Goal: Information Seeking & Learning: Learn about a topic

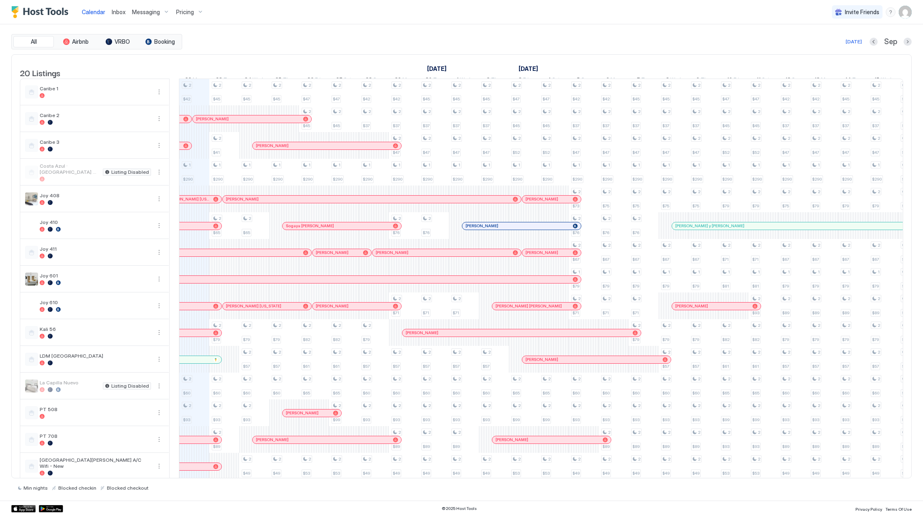
click at [188, 11] on span "Pricing" at bounding box center [185, 11] width 18 height 7
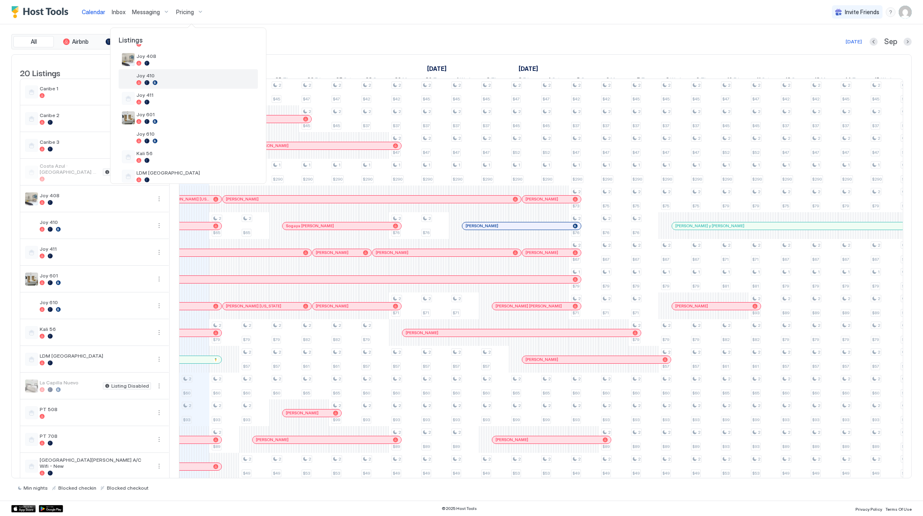
scroll to position [108, 0]
click at [185, 114] on span "Joy 601" at bounding box center [195, 112] width 118 height 6
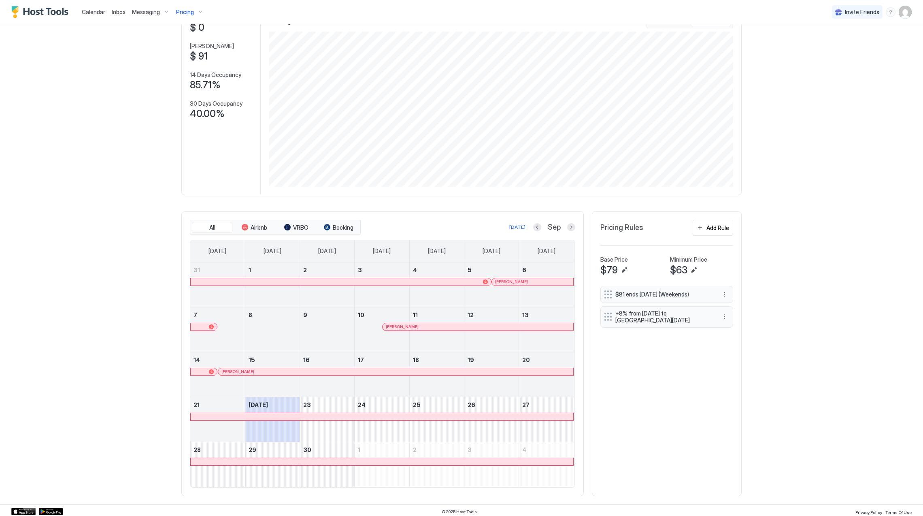
scroll to position [65, 0]
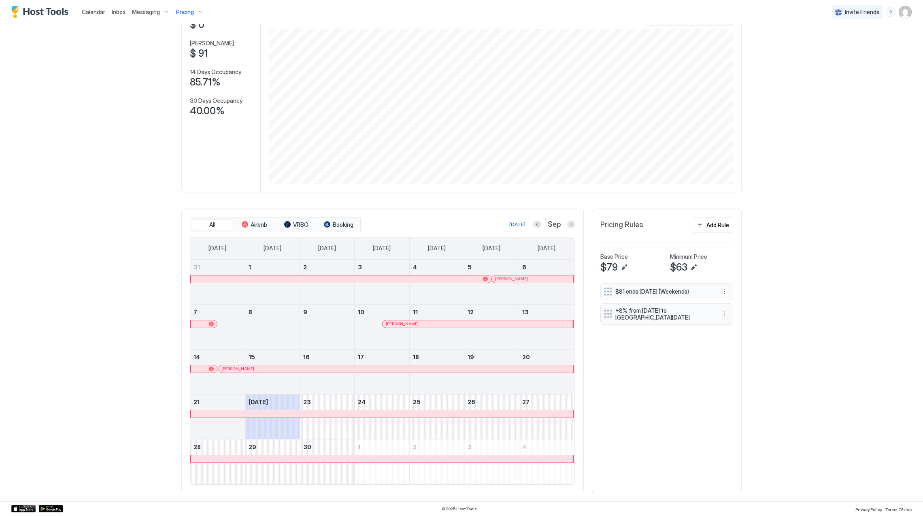
click at [472, 279] on div at bounding box center [475, 279] width 6 height 6
click at [515, 279] on div at bounding box center [518, 279] width 6 height 6
click at [422, 326] on div at bounding box center [425, 324] width 6 height 6
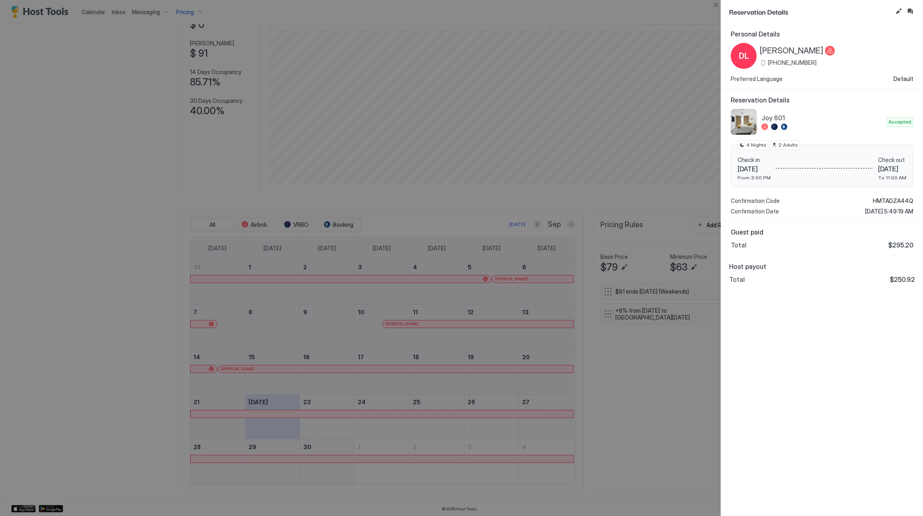
click at [773, 48] on span "[PERSON_NAME]" at bounding box center [792, 51] width 64 height 10
click at [887, 202] on span "HMTADZA44Q" at bounding box center [892, 200] width 40 height 7
click at [885, 198] on span "HMTADZA44Q" at bounding box center [892, 200] width 40 height 7
click at [450, 367] on div at bounding box center [461, 258] width 923 height 516
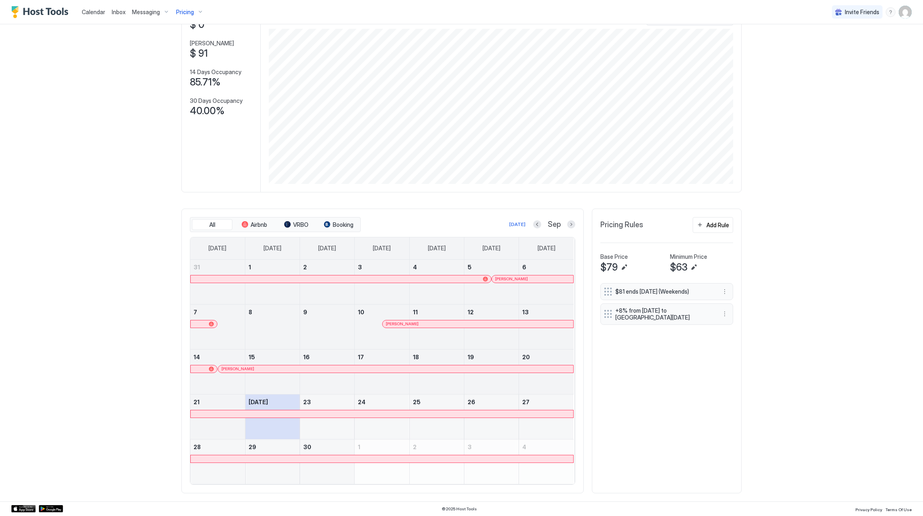
click at [448, 369] on div at bounding box center [451, 368] width 6 height 6
click at [332, 280] on div at bounding box center [335, 279] width 6 height 6
click at [548, 278] on div at bounding box center [551, 279] width 6 height 6
click at [409, 321] on div at bounding box center [412, 324] width 6 height 6
click at [318, 366] on div at bounding box center [321, 368] width 6 height 6
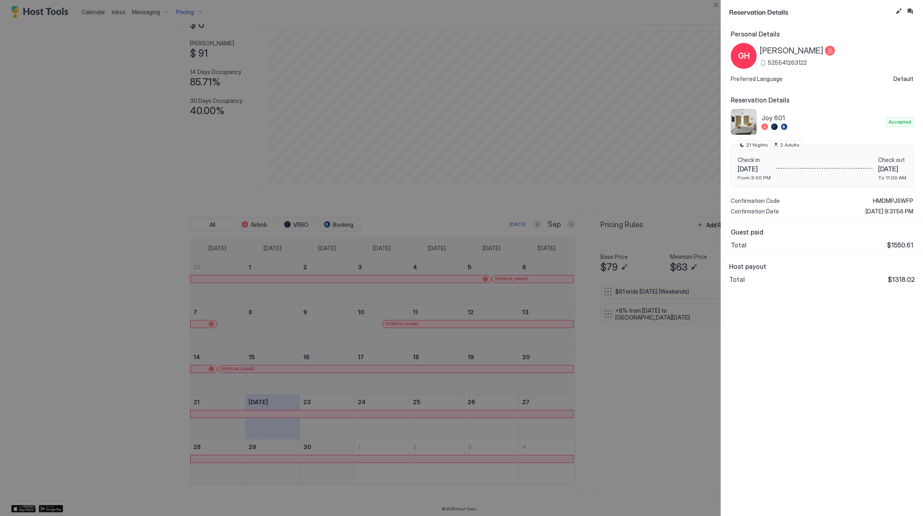
click at [182, 72] on div at bounding box center [461, 258] width 923 height 516
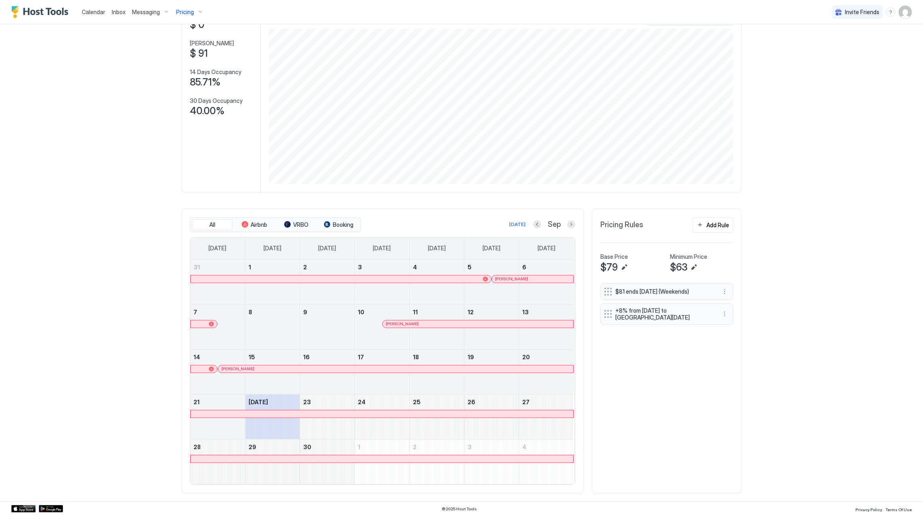
click at [191, 15] on div "Pricing" at bounding box center [190, 12] width 34 height 14
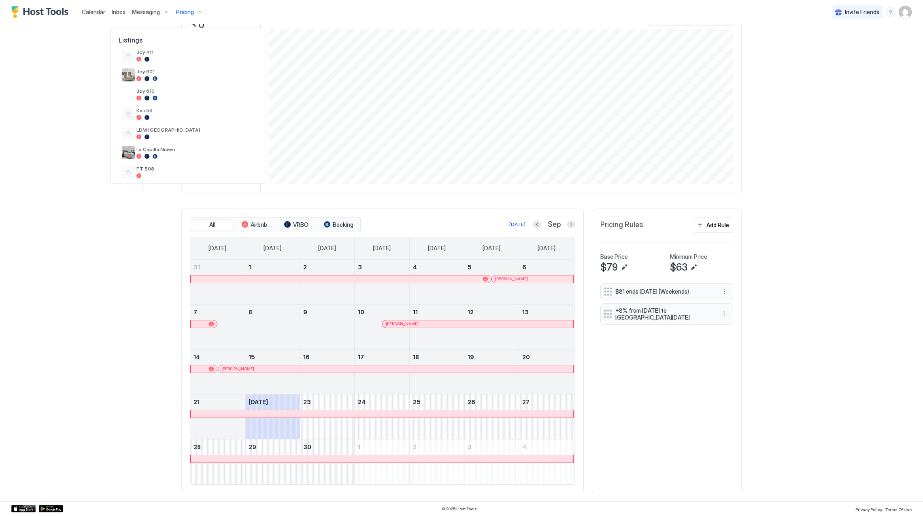
scroll to position [216, 0]
click at [178, 170] on div at bounding box center [195, 172] width 118 height 5
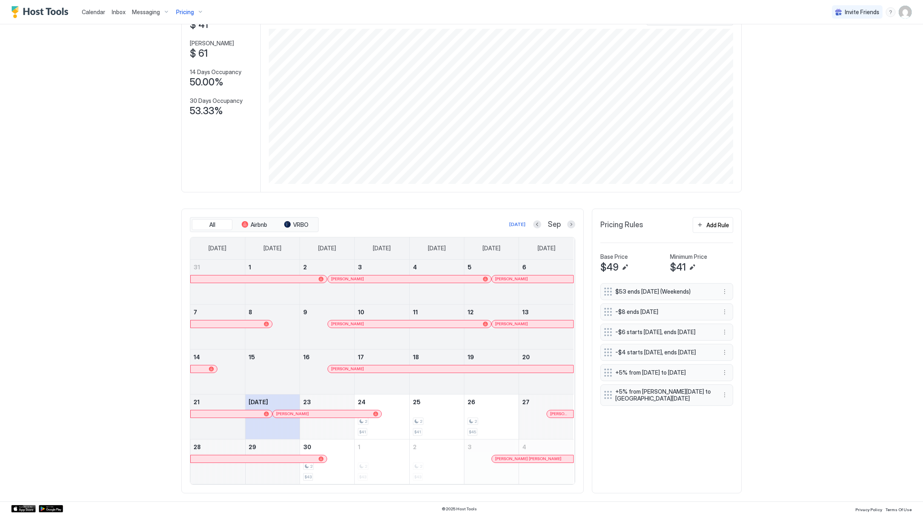
drag, startPoint x: 273, startPoint y: 279, endPoint x: 278, endPoint y: 317, distance: 38.5
click at [278, 317] on tbody "31 1 2 [PERSON_NAME] 3 4 5 [PERSON_NAME] 6 7 8 9 [PERSON_NAME] 10 11 12 [PERSON…" at bounding box center [381, 371] width 383 height 224
click at [387, 282] on div "[PERSON_NAME]" at bounding box center [409, 278] width 163 height 7
click at [512, 278] on div at bounding box center [515, 279] width 6 height 6
click at [362, 320] on div "[PERSON_NAME]" at bounding box center [409, 323] width 163 height 7
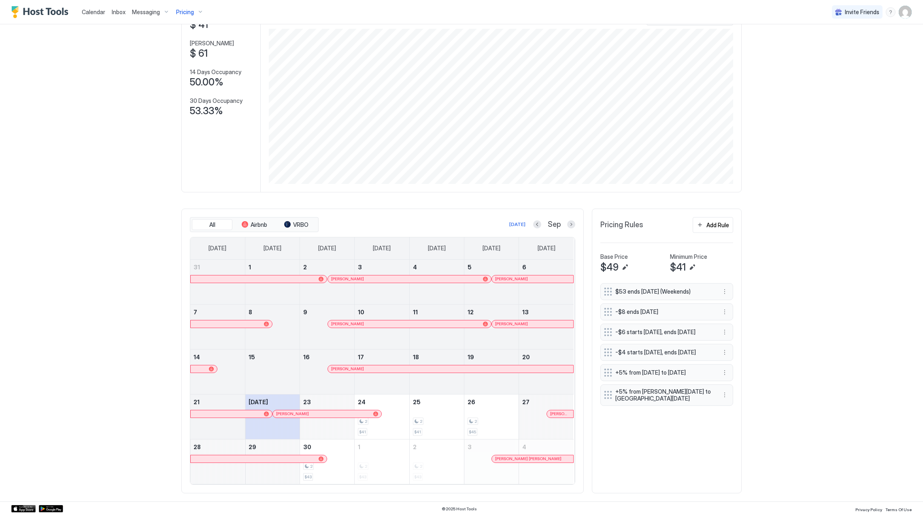
click at [529, 321] on div at bounding box center [532, 324] width 6 height 6
click at [361, 366] on div "[PERSON_NAME]" at bounding box center [450, 368] width 239 height 5
click at [302, 414] on div at bounding box center [305, 413] width 6 height 6
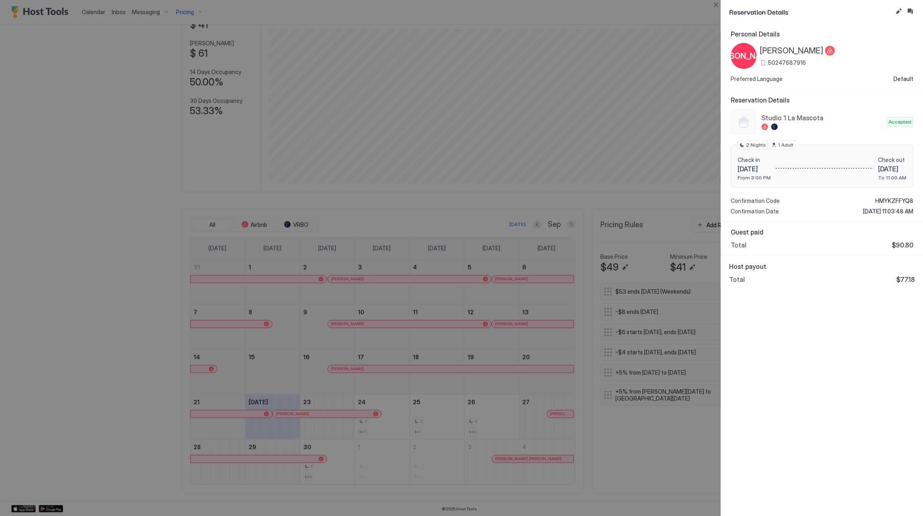
click at [776, 47] on span "[PERSON_NAME]" at bounding box center [792, 51] width 64 height 10
click at [896, 201] on span "HMYKZFFYQ8" at bounding box center [894, 200] width 38 height 7
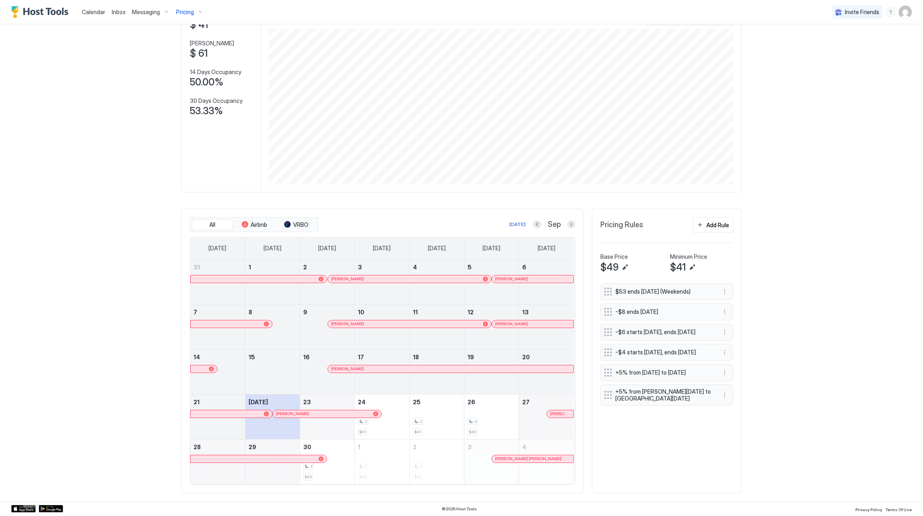
click at [551, 415] on div at bounding box center [554, 413] width 6 height 6
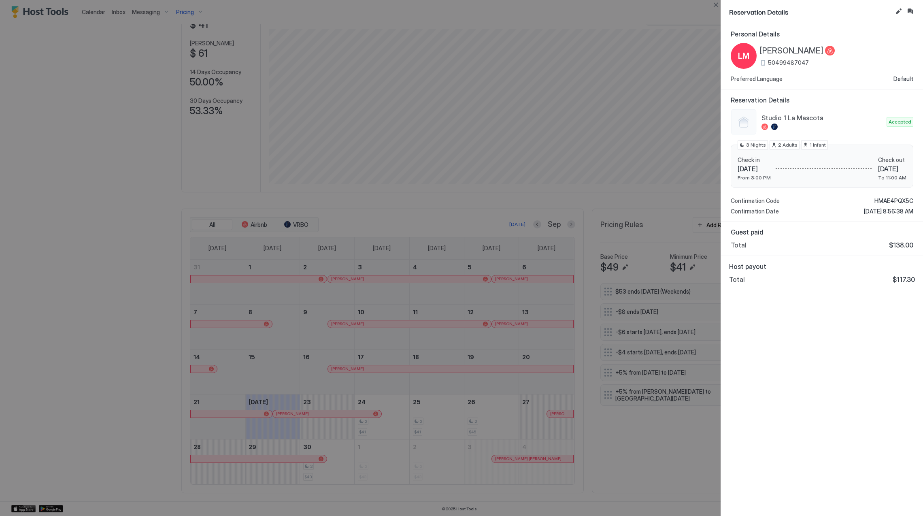
click at [780, 47] on span "[PERSON_NAME]" at bounding box center [792, 51] width 64 height 10
click at [888, 200] on span "HMAE4PQX5C" at bounding box center [893, 200] width 39 height 7
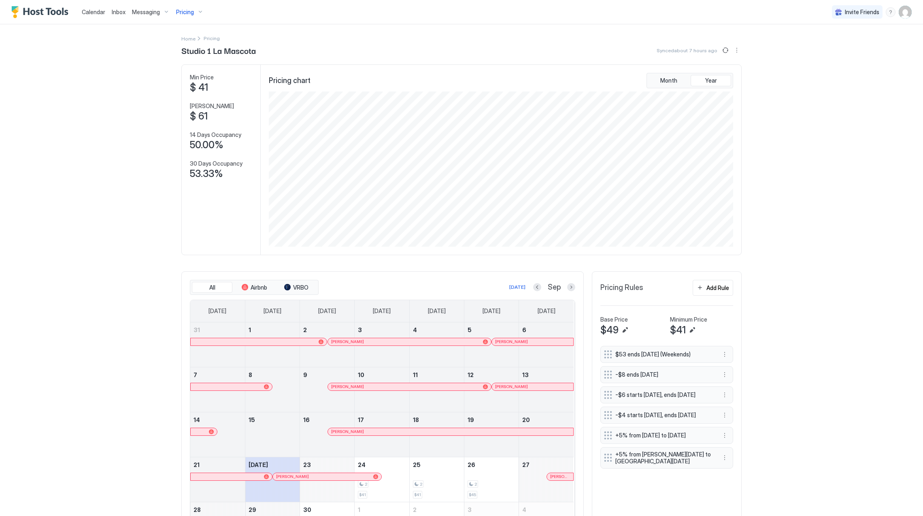
click at [185, 6] on div "Pricing" at bounding box center [190, 12] width 34 height 14
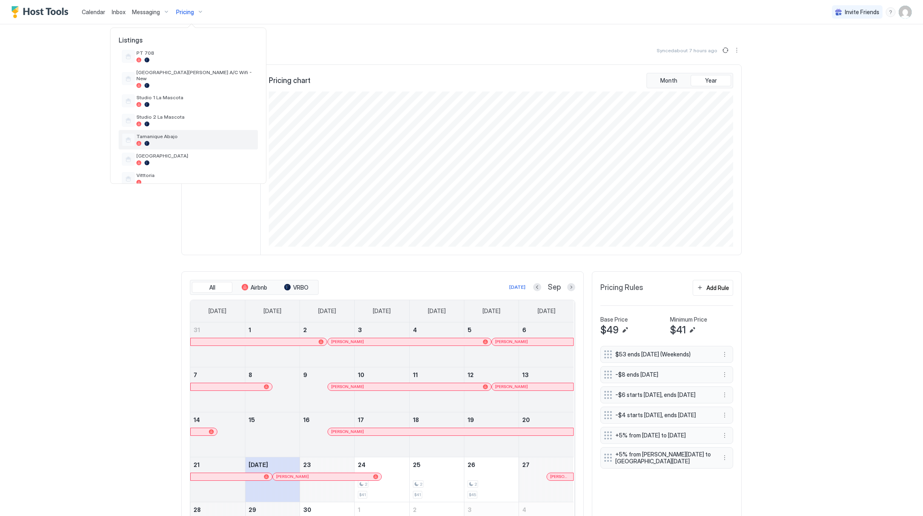
scroll to position [290, 0]
click at [176, 107] on span "Studio 2 La Mascota" at bounding box center [195, 110] width 118 height 6
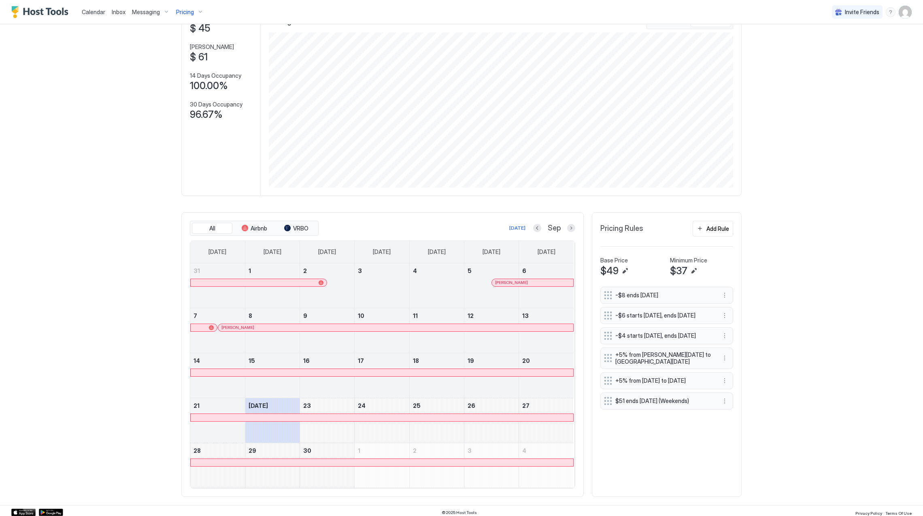
scroll to position [65, 0]
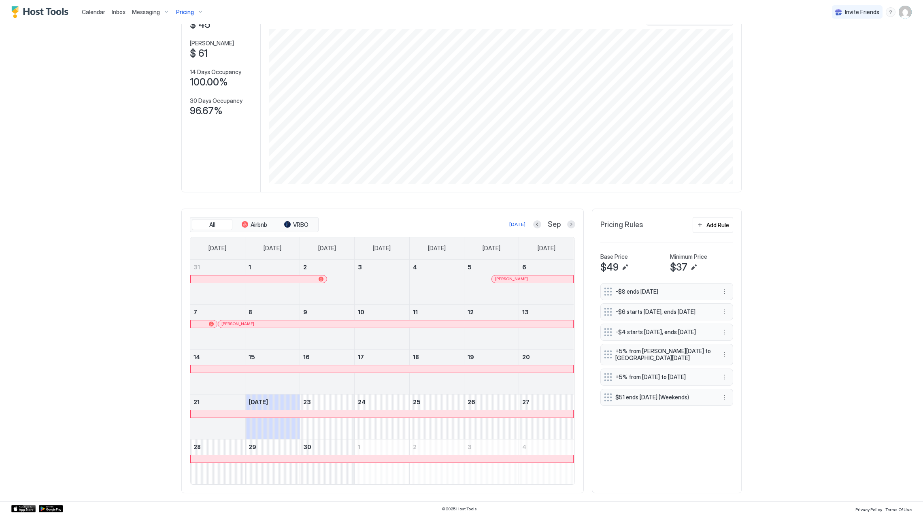
click at [285, 282] on link at bounding box center [258, 279] width 137 height 8
click at [285, 280] on div at bounding box center [461, 258] width 923 height 516
click at [522, 280] on div at bounding box center [525, 279] width 6 height 6
click at [277, 321] on div "[PERSON_NAME]" at bounding box center [395, 323] width 349 height 5
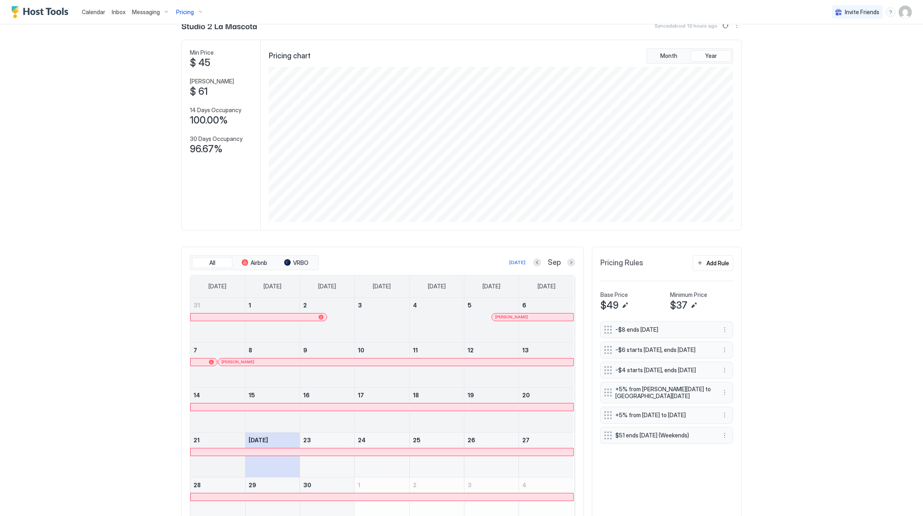
scroll to position [0, 0]
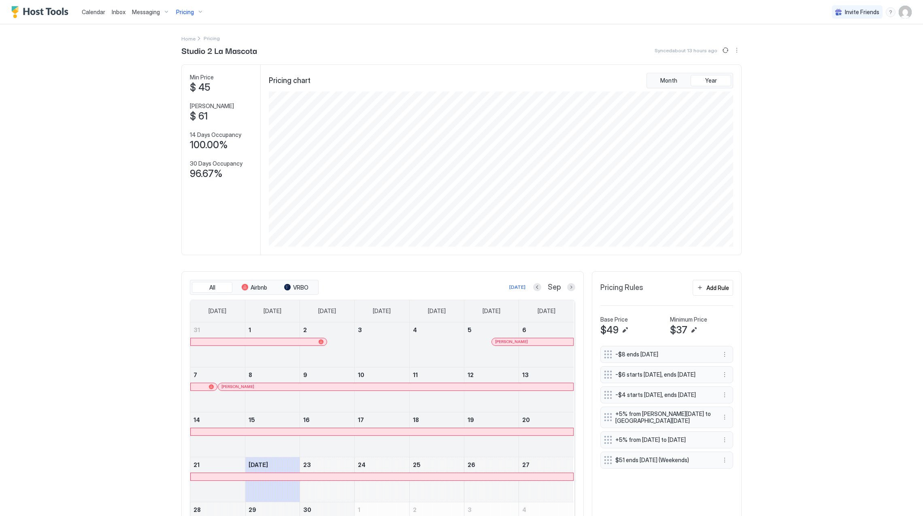
click at [182, 11] on span "Pricing" at bounding box center [185, 11] width 18 height 7
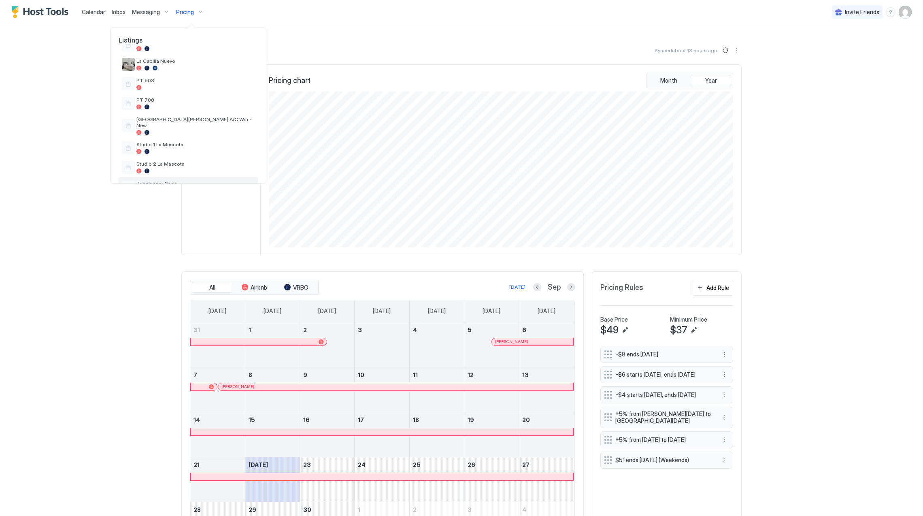
scroll to position [182, 0]
click at [166, 101] on div at bounding box center [195, 102] width 118 height 5
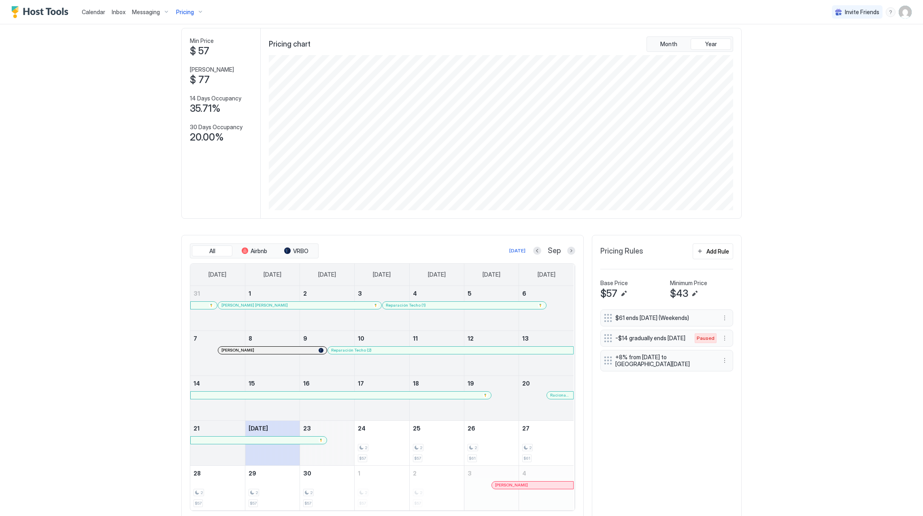
scroll to position [65, 0]
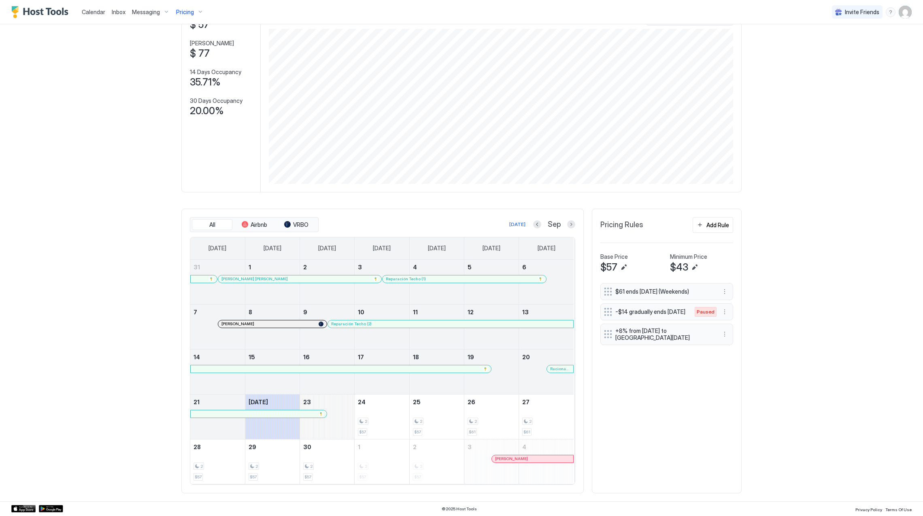
click at [267, 325] on div at bounding box center [270, 324] width 6 height 6
click at [392, 324] on div at bounding box center [395, 324] width 6 height 6
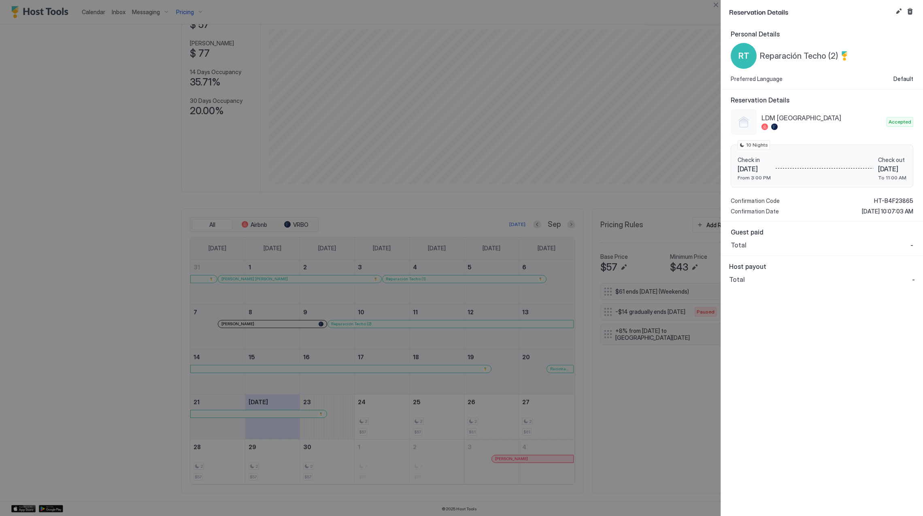
click at [834, 369] on div "Personal Details RT Reparación Techo (2) Preferred Language Default Reservation…" at bounding box center [822, 269] width 202 height 492
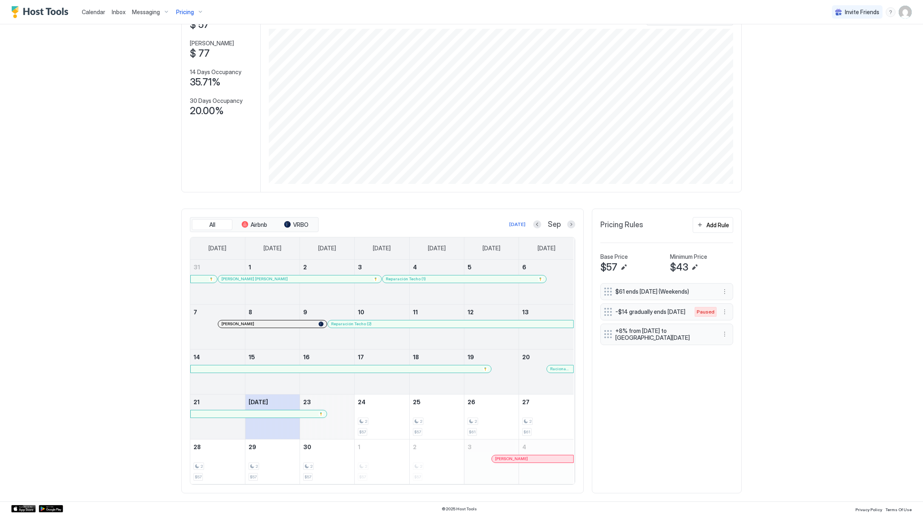
click at [556, 368] on div at bounding box center [559, 368] width 6 height 6
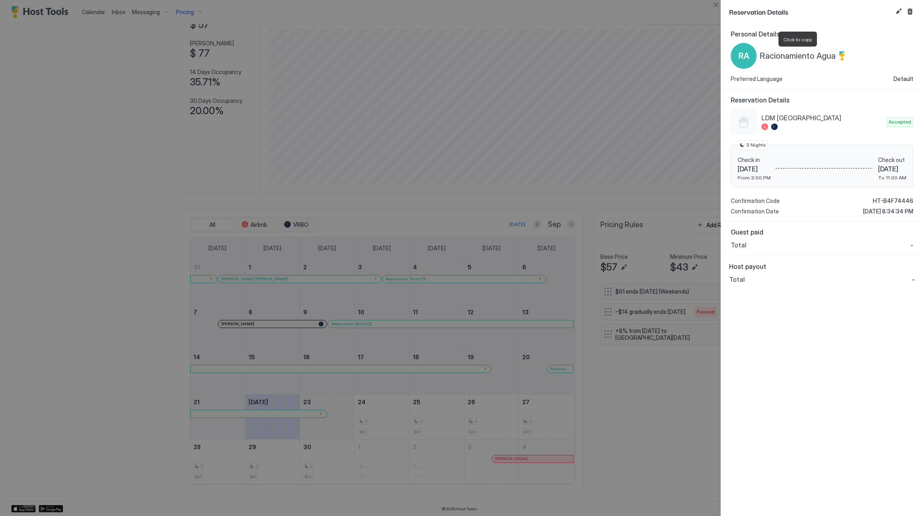
click at [814, 59] on span "Racionamiento Agua" at bounding box center [798, 56] width 76 height 10
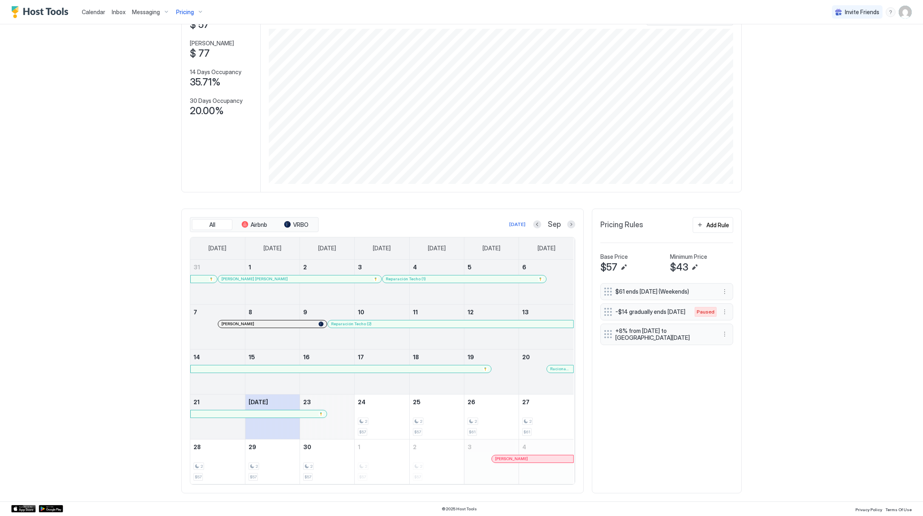
click at [556, 366] on div at bounding box center [559, 368] width 6 height 6
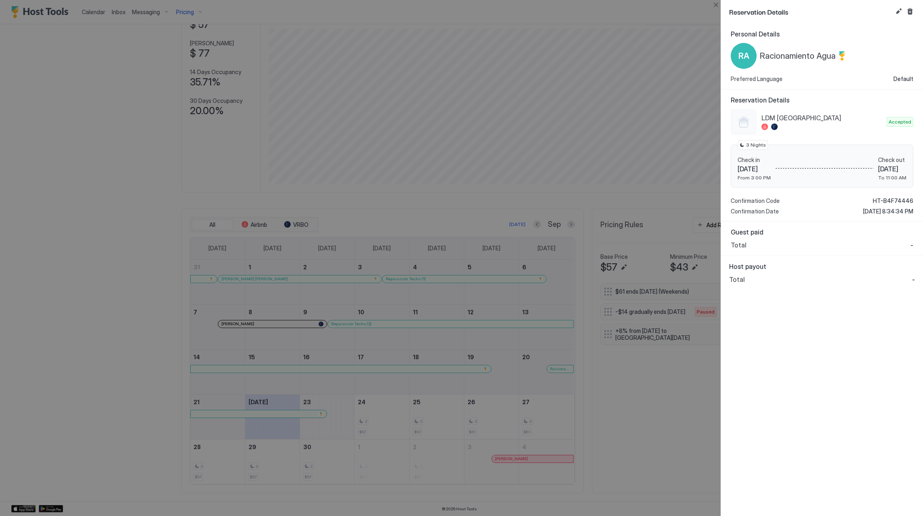
click at [833, 51] on span "Racionamiento Agua" at bounding box center [798, 56] width 76 height 10
click at [888, 204] on span "HT-B4F74446" at bounding box center [892, 200] width 40 height 7
click at [888, 201] on span "HT-B4F74446" at bounding box center [892, 200] width 40 height 7
click at [79, 248] on div at bounding box center [461, 258] width 923 height 516
click at [189, 11] on div at bounding box center [461, 258] width 923 height 516
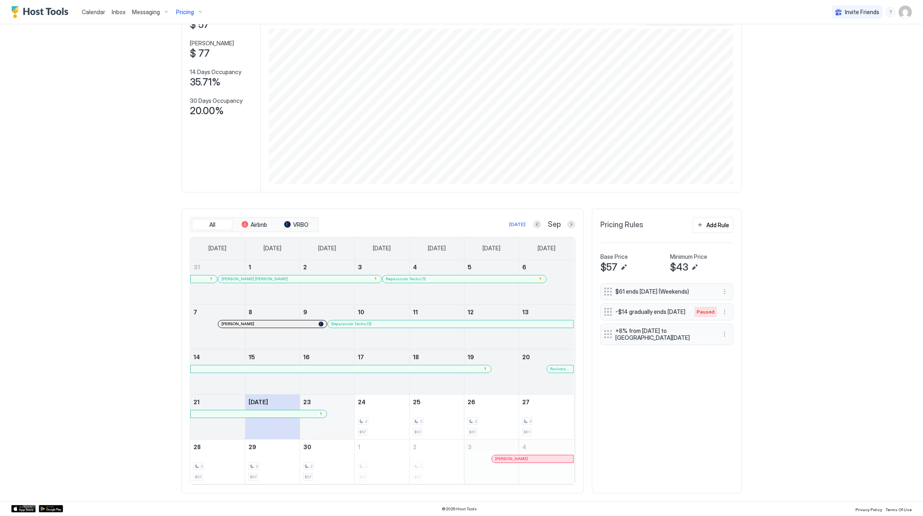
click at [189, 11] on span "Pricing" at bounding box center [185, 11] width 18 height 7
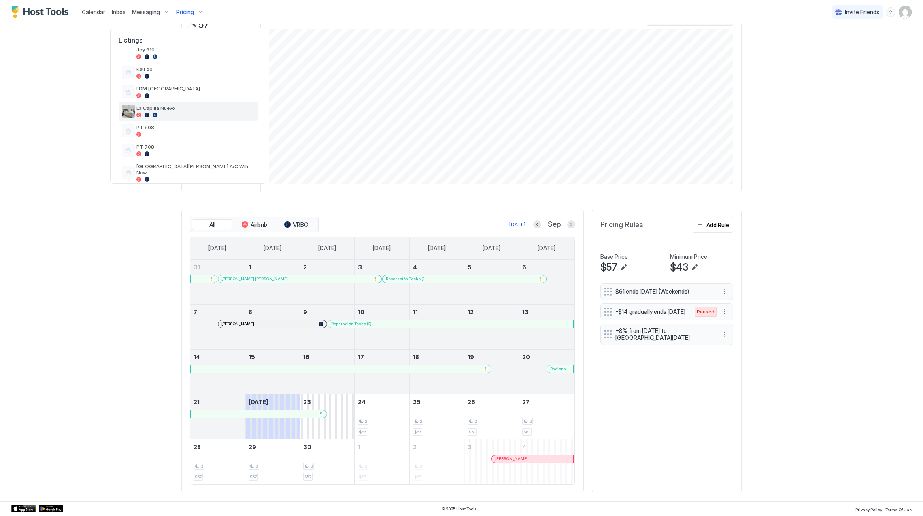
scroll to position [216, 0]
click at [188, 104] on span "PT 508" at bounding box center [195, 101] width 118 height 6
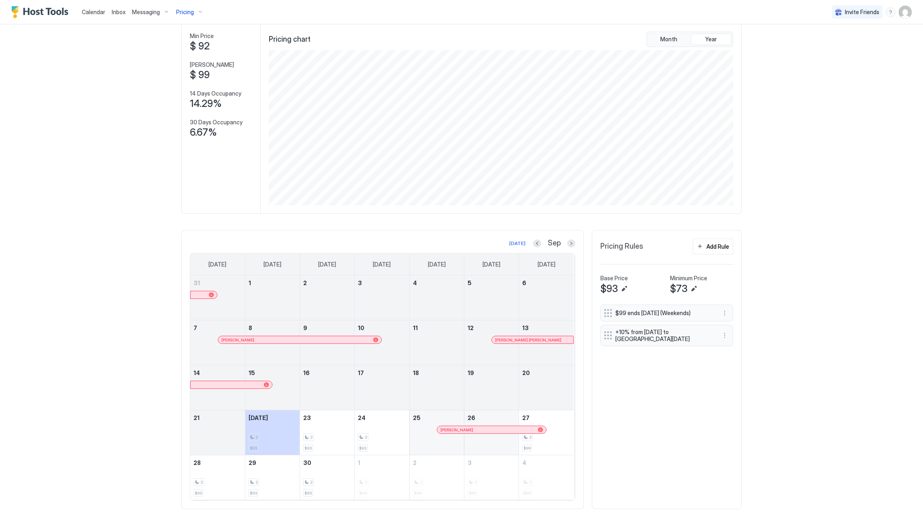
scroll to position [59, 0]
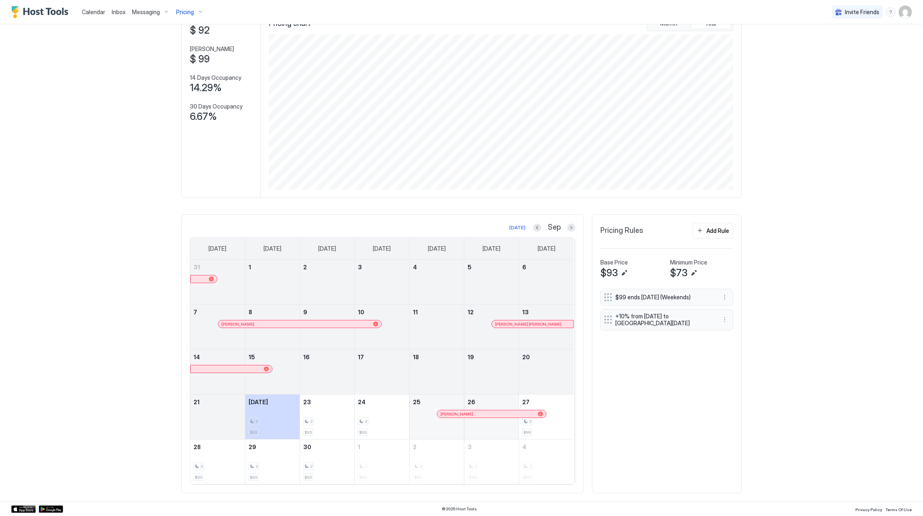
click at [0, 0] on div at bounding box center [0, 0] width 0 height 0
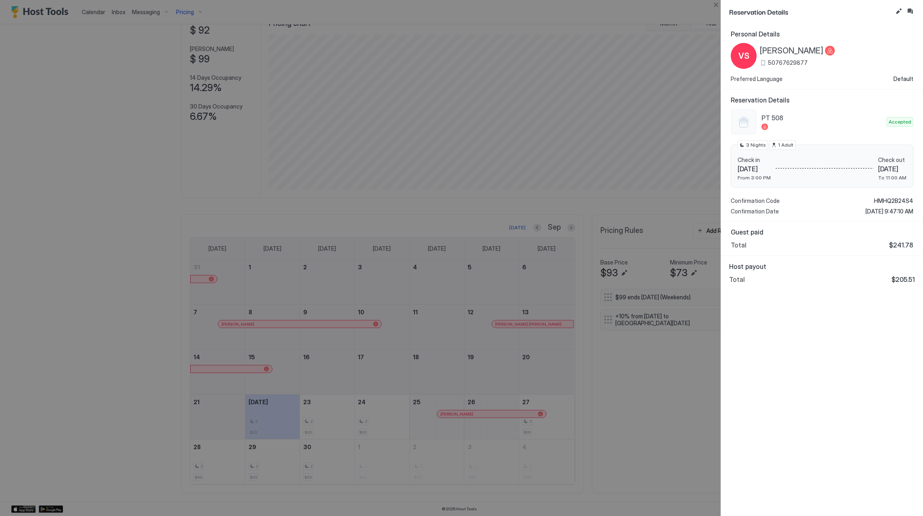
click at [793, 52] on span "[PERSON_NAME]" at bounding box center [792, 51] width 64 height 10
click at [891, 201] on span "HMHQ2B24S4" at bounding box center [893, 200] width 39 height 7
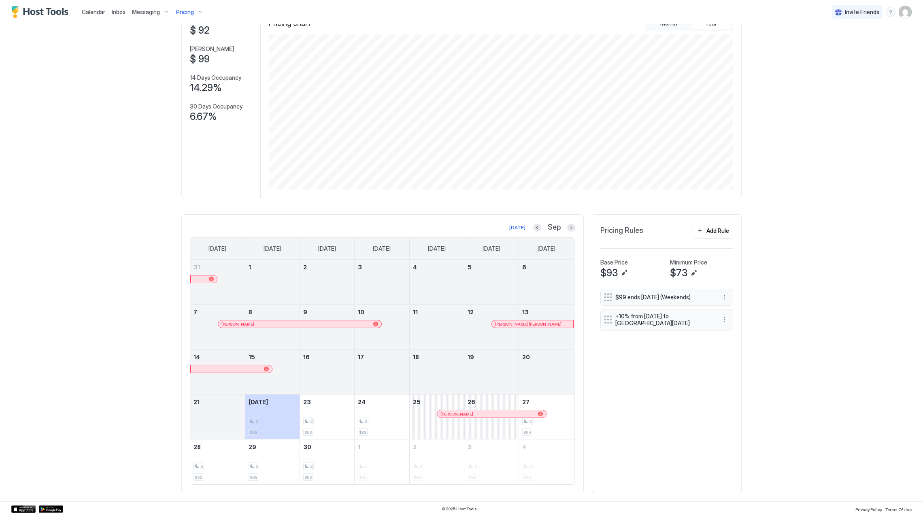
click at [544, 318] on link "13" at bounding box center [546, 311] width 55 height 15
click at [542, 324] on div at bounding box center [545, 324] width 6 height 6
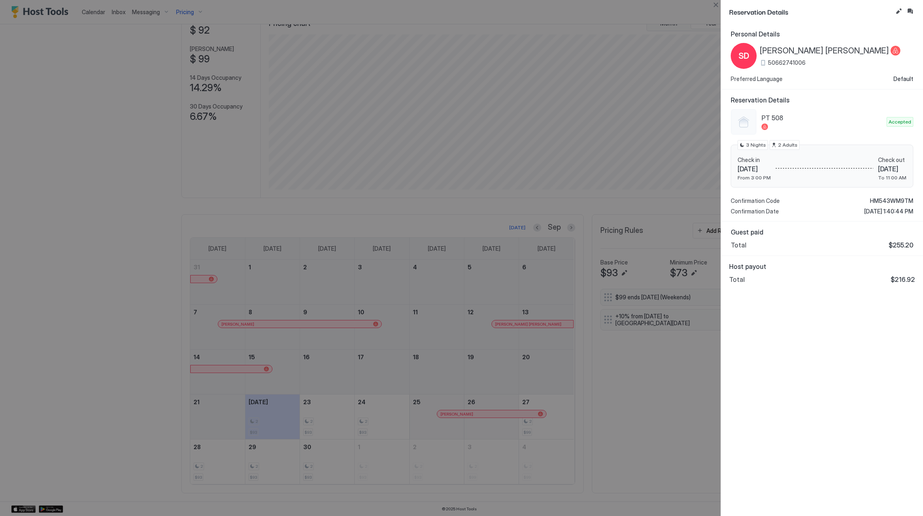
click at [799, 48] on span "[PERSON_NAME] [PERSON_NAME]" at bounding box center [824, 51] width 129 height 10
click at [889, 203] on span "HM543WM9TM" at bounding box center [891, 200] width 43 height 7
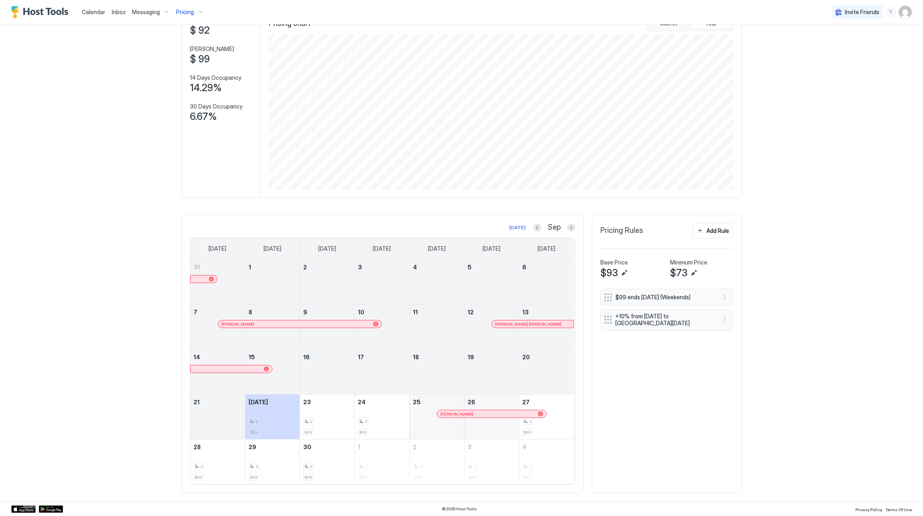
click at [475, 413] on div at bounding box center [478, 413] width 6 height 6
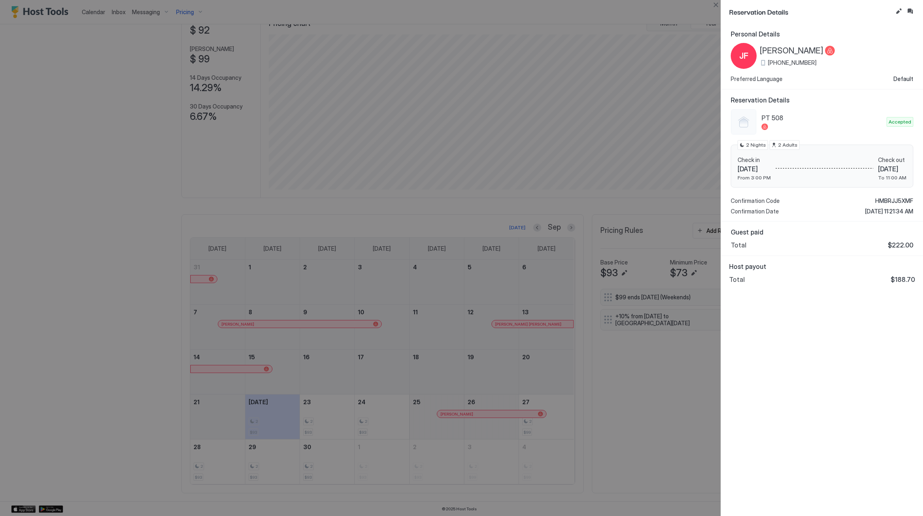
click at [775, 53] on span "[PERSON_NAME]" at bounding box center [792, 51] width 64 height 10
click at [896, 197] on div "PT 508 Accepted Check in [DATE] From 3:00 PM Check out [DATE] To 11:00 AM 2 Nig…" at bounding box center [821, 162] width 183 height 106
click at [894, 198] on span "HMBRJJ5XMF" at bounding box center [894, 200] width 38 height 7
drag, startPoint x: 332, startPoint y: 123, endPoint x: 285, endPoint y: 105, distance: 50.7
click at [332, 123] on div at bounding box center [461, 258] width 923 height 516
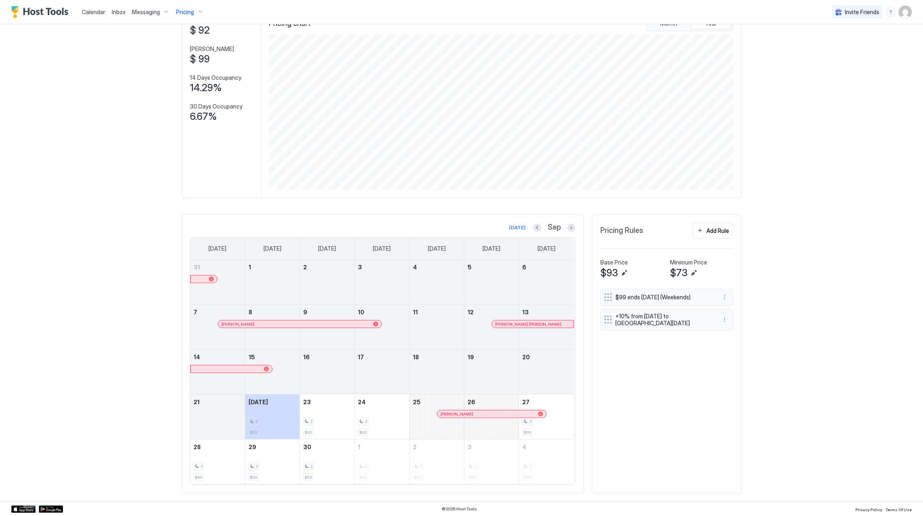
click at [193, 13] on div "Pricing" at bounding box center [190, 12] width 34 height 14
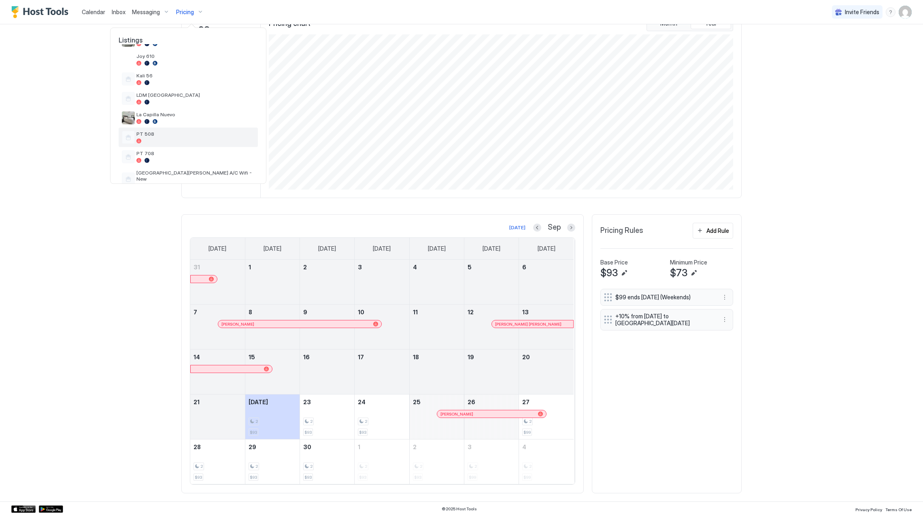
scroll to position [182, 0]
click at [166, 148] on div "PT 708" at bounding box center [188, 157] width 139 height 19
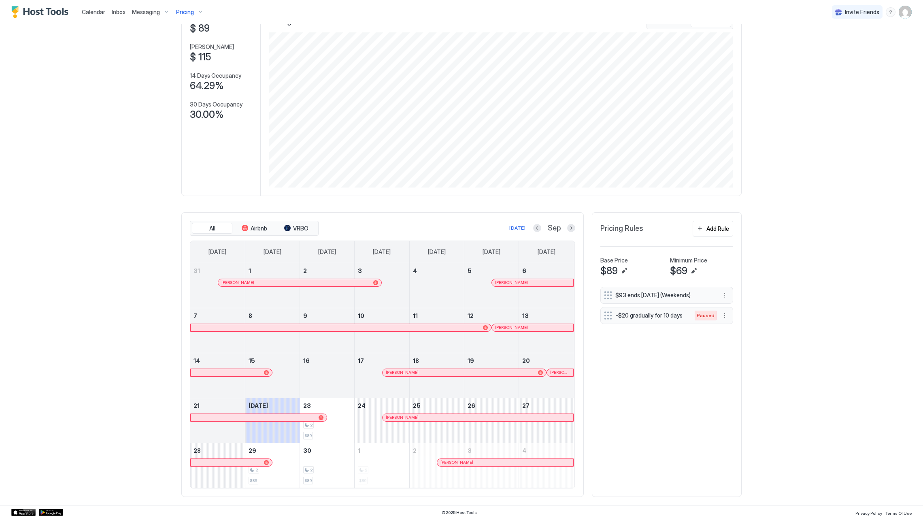
click at [186, 2] on button "Pricing" at bounding box center [190, 12] width 34 height 24
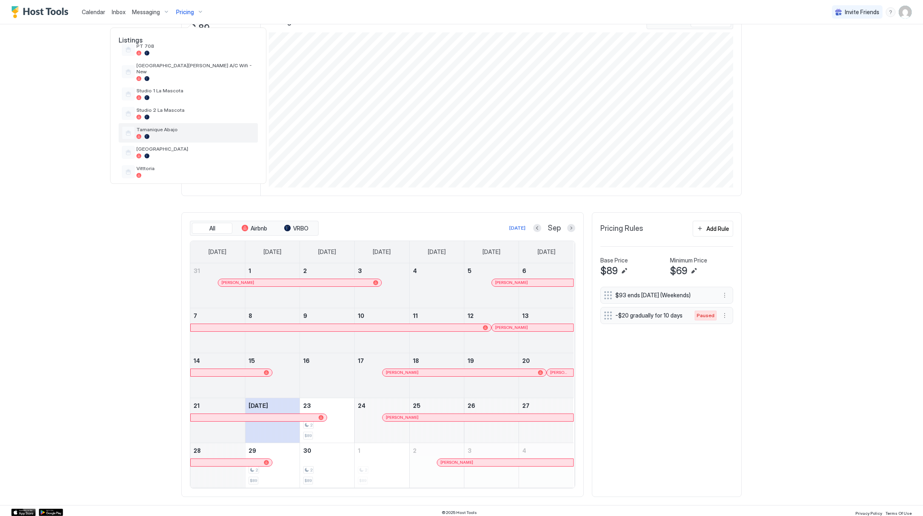
scroll to position [236, 0]
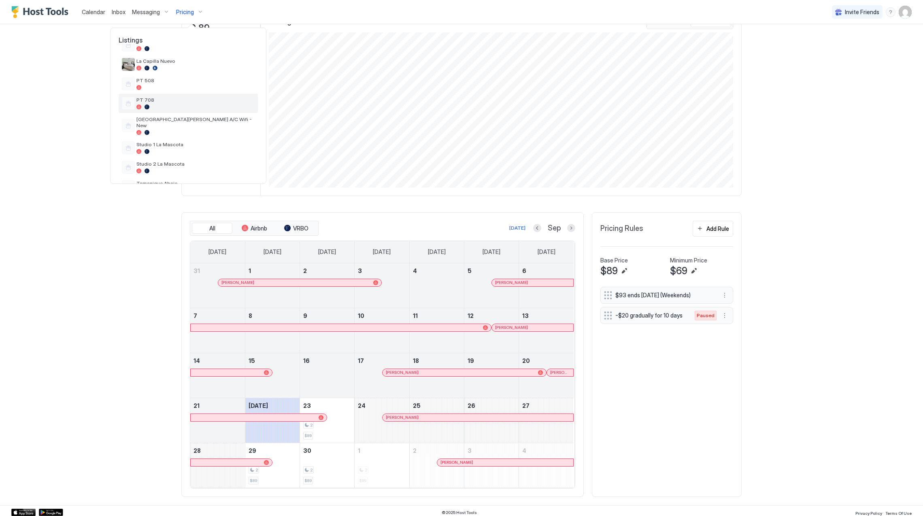
click at [164, 99] on span "PT 708" at bounding box center [195, 100] width 118 height 6
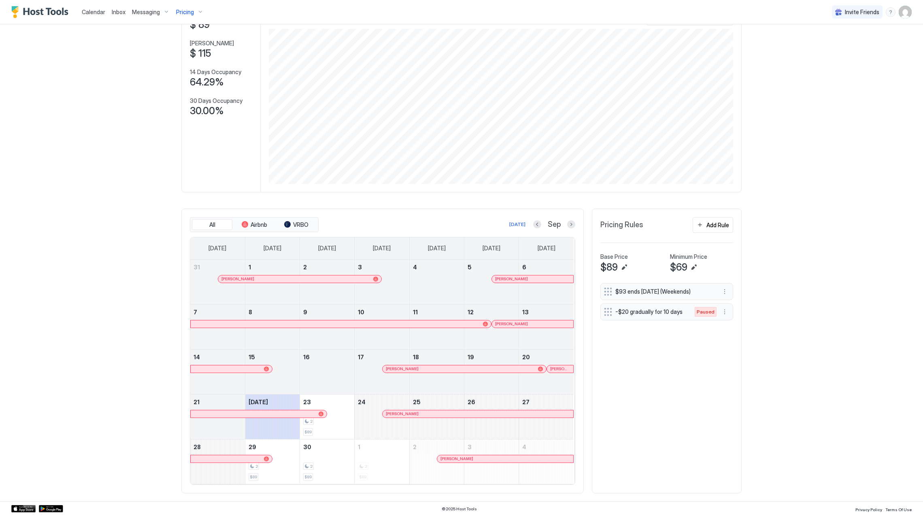
scroll to position [65, 0]
click at [340, 278] on div at bounding box center [343, 279] width 6 height 6
click at [516, 282] on div "[PERSON_NAME]" at bounding box center [532, 278] width 81 height 7
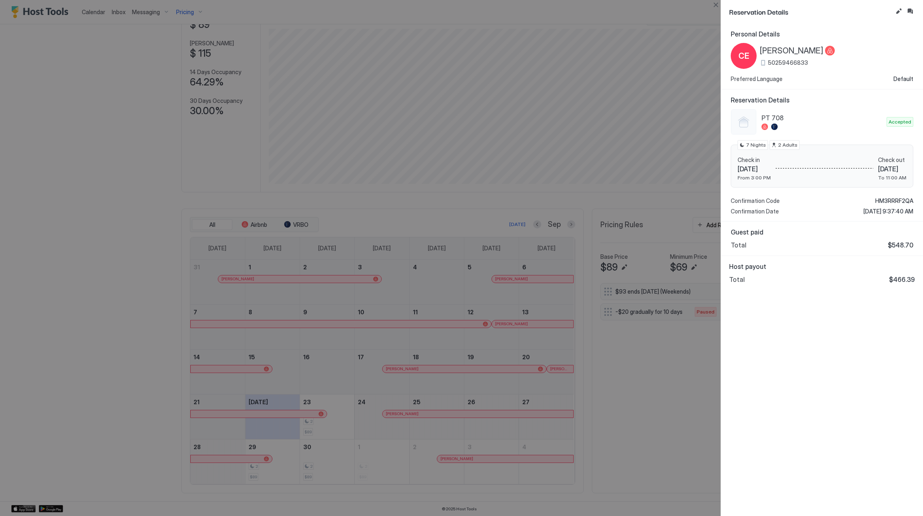
click at [823, 55] on span "[PERSON_NAME]" at bounding box center [792, 51] width 64 height 10
click at [891, 203] on span "HM3RRRF2QA" at bounding box center [894, 200] width 38 height 7
click at [892, 200] on span "HM3RRRF2QA" at bounding box center [894, 200] width 38 height 7
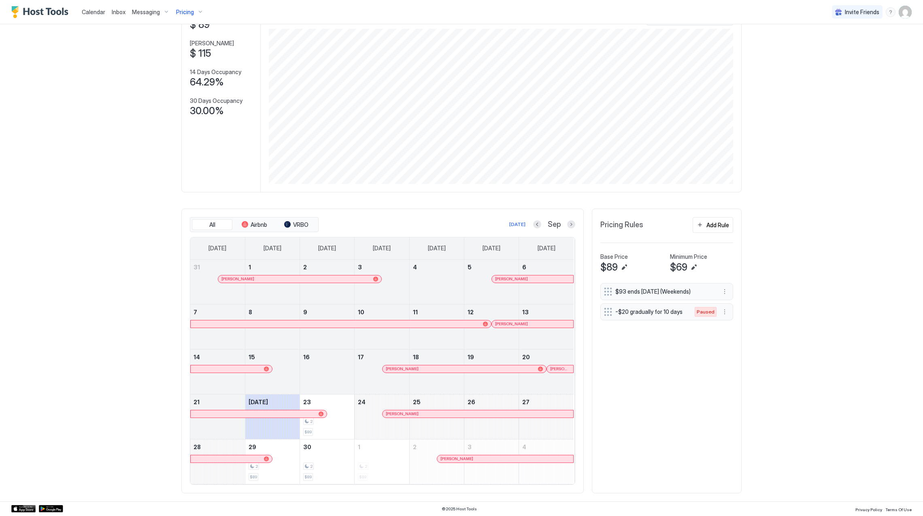
click at [535, 323] on div at bounding box center [538, 324] width 6 height 6
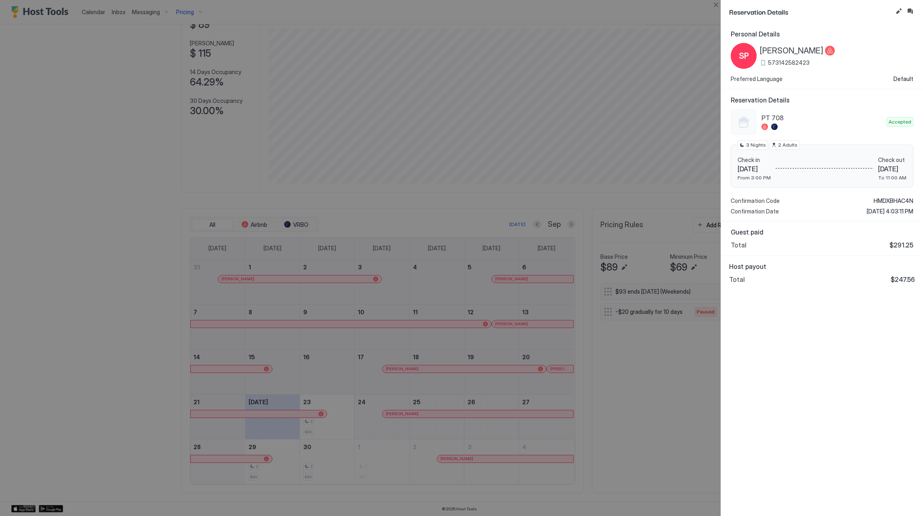
click at [790, 49] on span "[PERSON_NAME]" at bounding box center [792, 51] width 64 height 10
click at [893, 198] on span "HMDXBHAC4N" at bounding box center [893, 200] width 40 height 7
click at [790, 305] on div "Personal Details SP [PERSON_NAME] 573142582423 Preferred Language Default Reser…" at bounding box center [822, 269] width 202 height 492
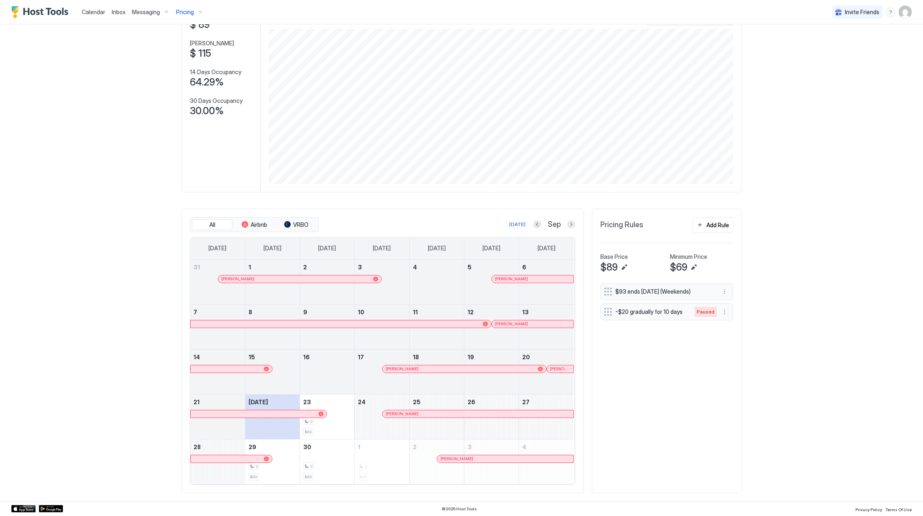
click at [386, 368] on div at bounding box center [389, 368] width 6 height 6
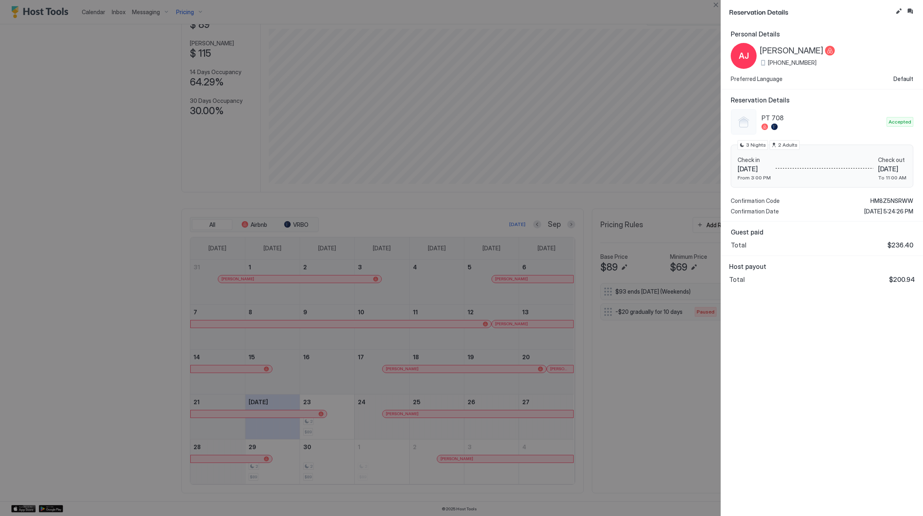
click at [800, 51] on span "[PERSON_NAME]" at bounding box center [792, 51] width 64 height 10
click at [887, 200] on span "HM8Z5NSRWW" at bounding box center [891, 200] width 43 height 7
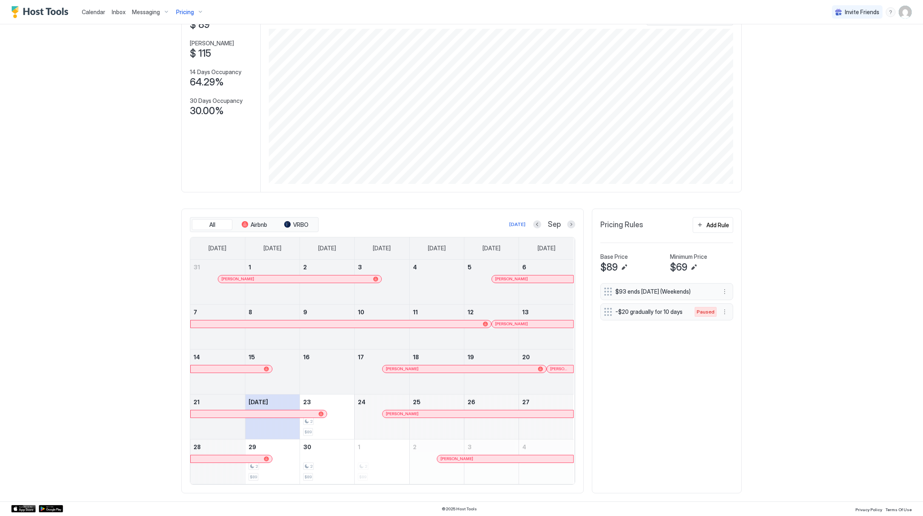
click at [0, 0] on div at bounding box center [0, 0] width 0 height 0
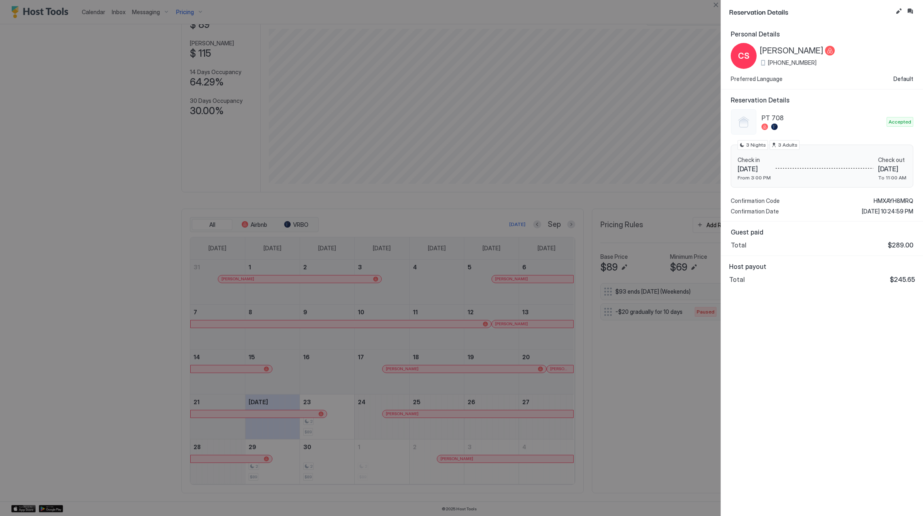
click at [790, 49] on span "[PERSON_NAME]" at bounding box center [792, 51] width 64 height 10
click at [885, 202] on span "HMXAYH8MRQ" at bounding box center [893, 200] width 40 height 7
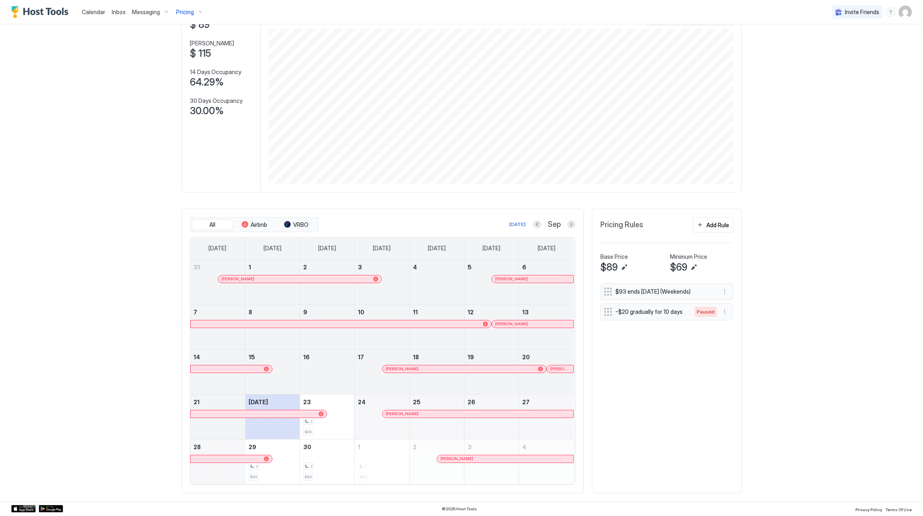
click at [0, 0] on div at bounding box center [0, 0] width 0 height 0
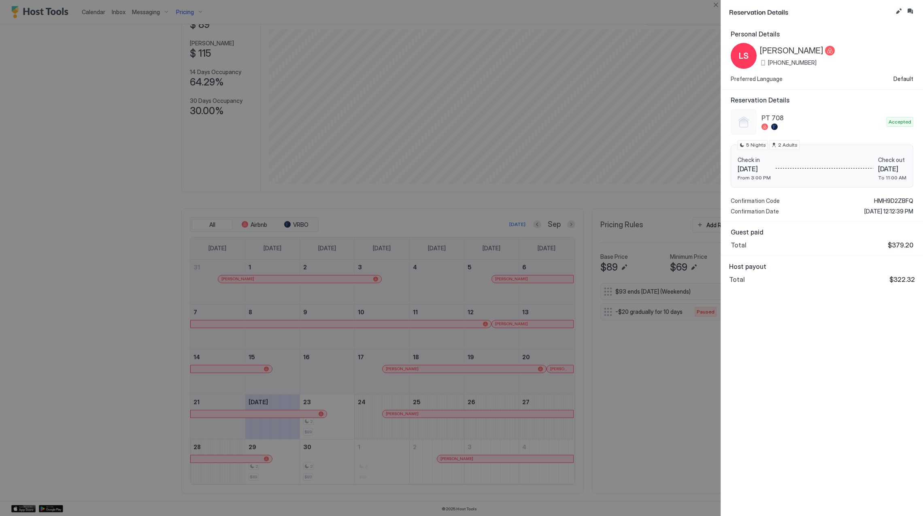
click at [782, 51] on span "[PERSON_NAME]" at bounding box center [792, 51] width 64 height 10
click at [883, 196] on div "PT 708 Accepted Check in [DATE] From 3:00 PM Check out [DATE] To 11:00 AM 5 Nig…" at bounding box center [821, 162] width 183 height 106
click at [888, 201] on span "HMH9D2ZBFQ" at bounding box center [893, 200] width 39 height 7
click at [67, 98] on div at bounding box center [461, 258] width 923 height 516
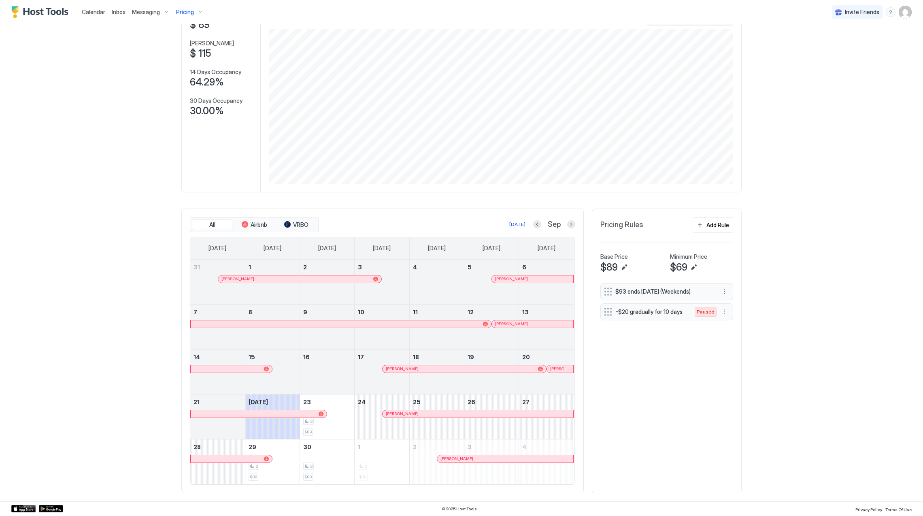
click at [193, 11] on div "Pricing" at bounding box center [190, 12] width 34 height 14
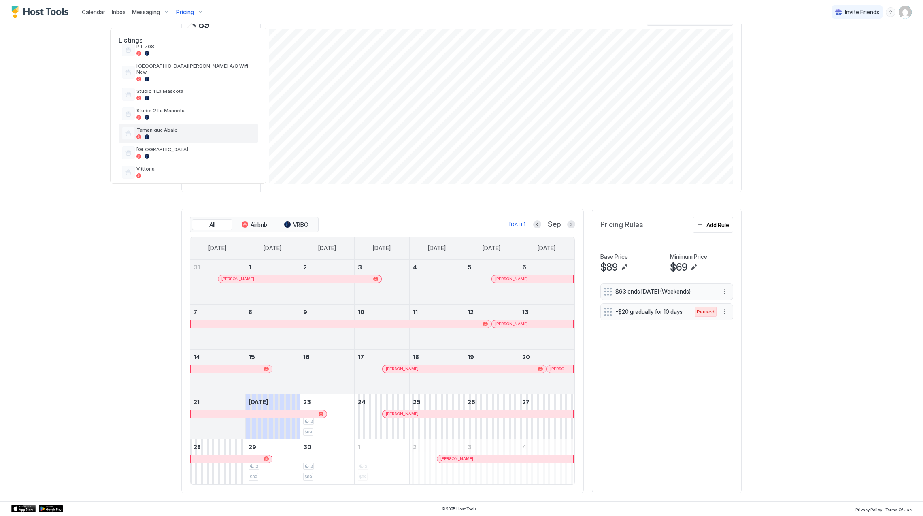
scroll to position [290, 0]
click at [180, 165] on span "Vitttoria" at bounding box center [195, 168] width 118 height 6
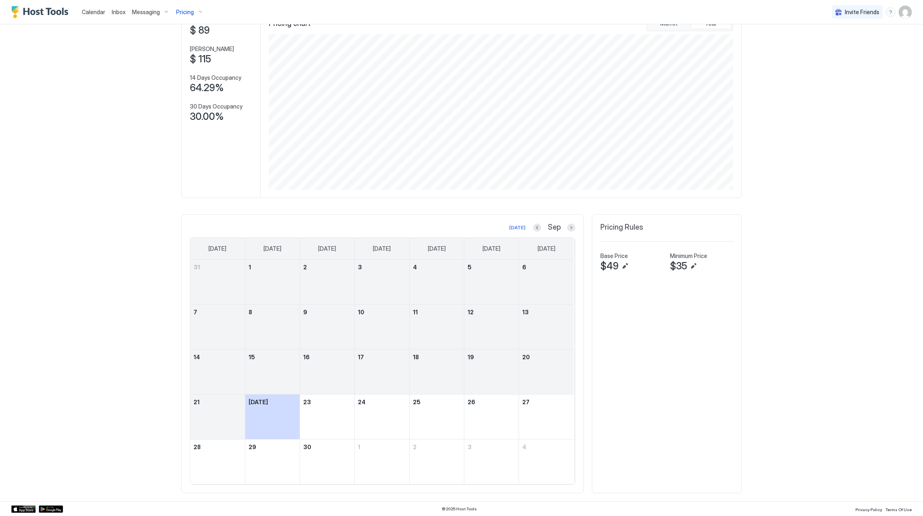
scroll to position [59, 0]
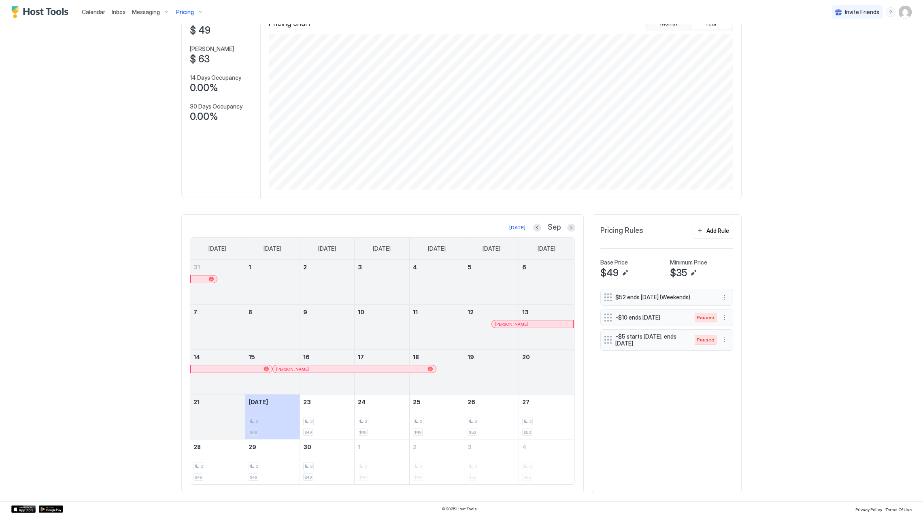
click at [516, 324] on div at bounding box center [519, 324] width 6 height 6
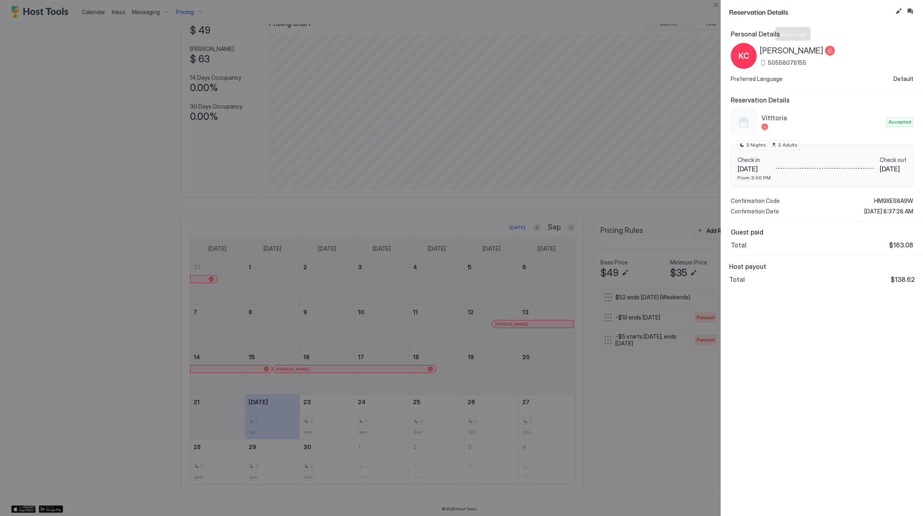
click at [782, 53] on span "[PERSON_NAME]" at bounding box center [792, 51] width 64 height 10
click at [888, 201] on span "HM9XES8A9W" at bounding box center [893, 200] width 39 height 7
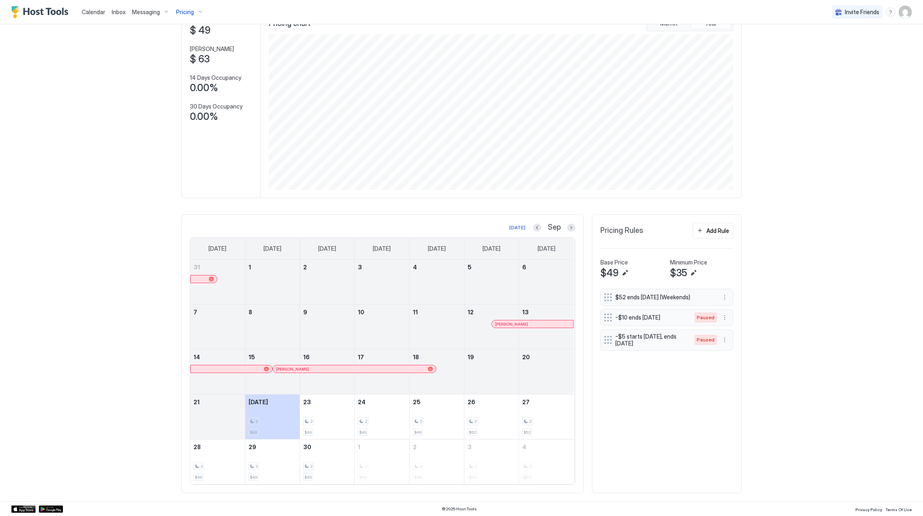
click at [393, 371] on div "[PERSON_NAME]" at bounding box center [354, 368] width 163 height 7
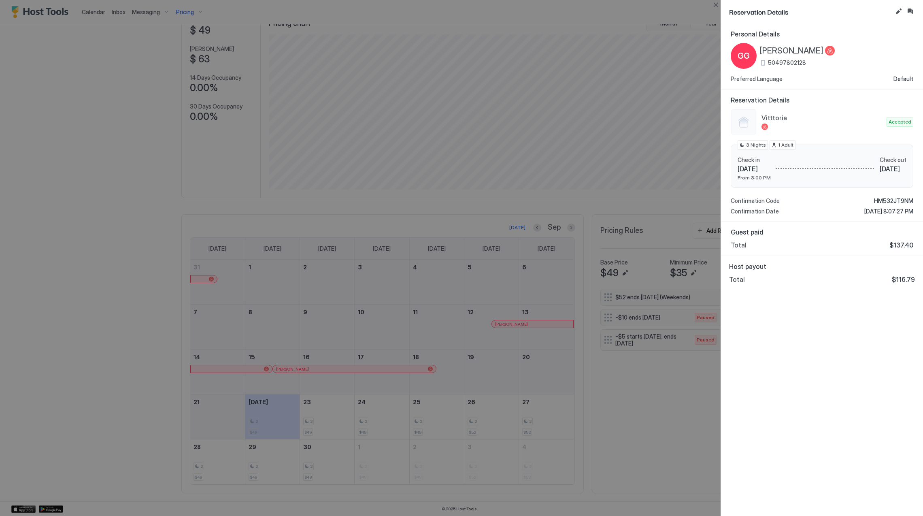
click at [773, 52] on span "[PERSON_NAME]" at bounding box center [792, 51] width 64 height 10
click at [883, 200] on span "HM532JT9NM" at bounding box center [893, 200] width 39 height 7
click at [189, 10] on div at bounding box center [461, 258] width 923 height 516
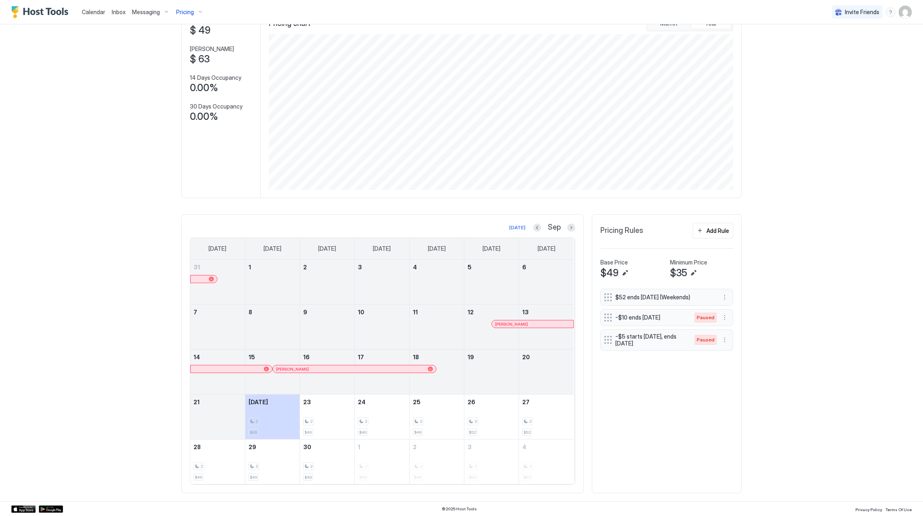
click at [176, 8] on span "Pricing" at bounding box center [185, 11] width 18 height 7
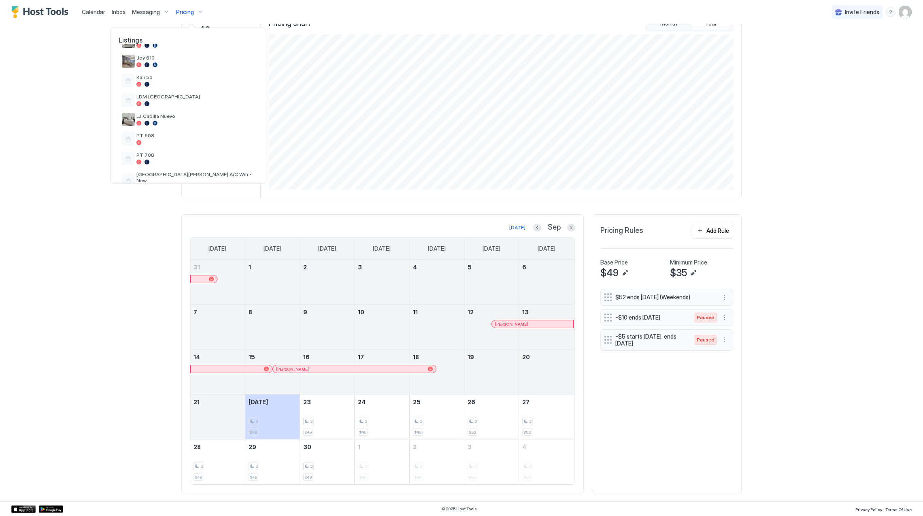
scroll to position [290, 0]
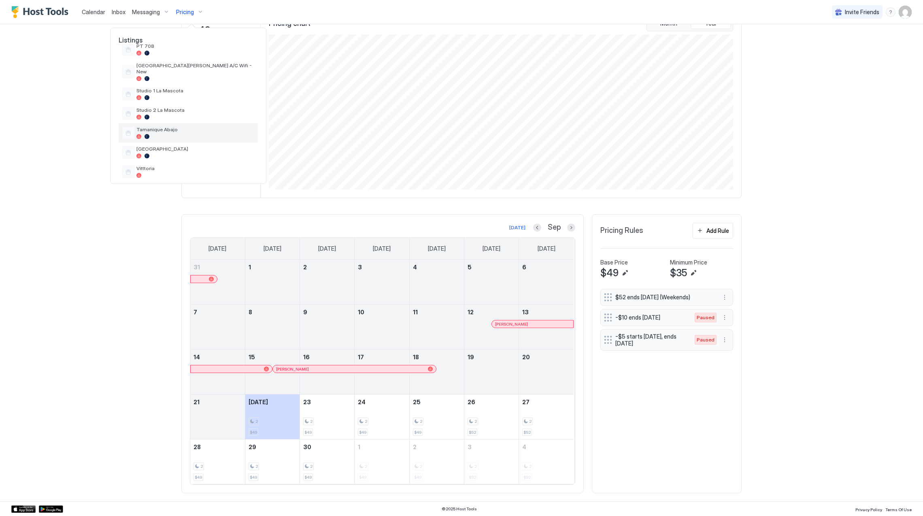
click at [185, 123] on div "Tamanique Abajo" at bounding box center [188, 132] width 139 height 19
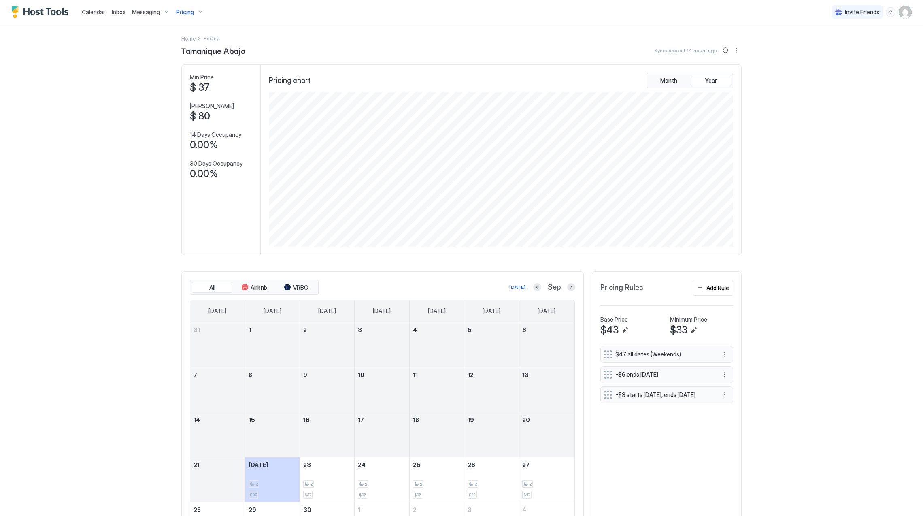
click at [192, 12] on span "Pricing" at bounding box center [185, 11] width 18 height 7
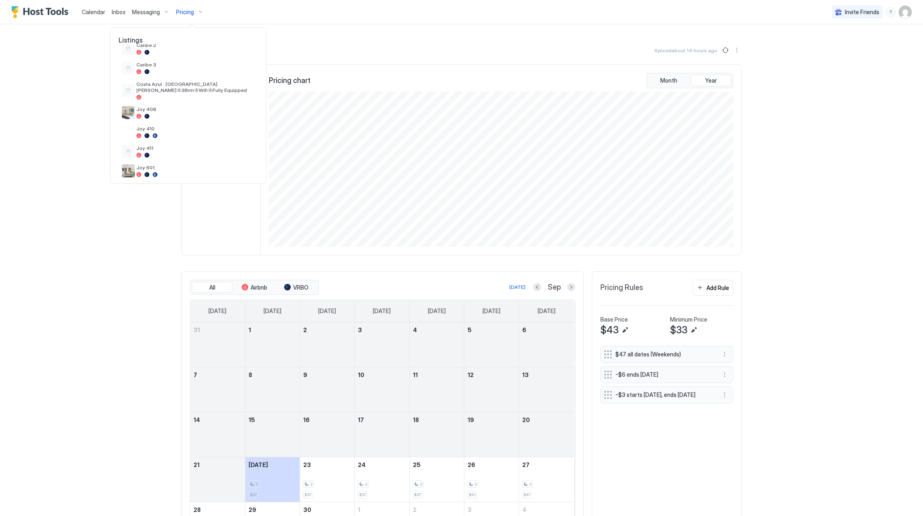
scroll to position [290, 0]
click at [180, 146] on span "[GEOGRAPHIC_DATA]" at bounding box center [195, 149] width 118 height 6
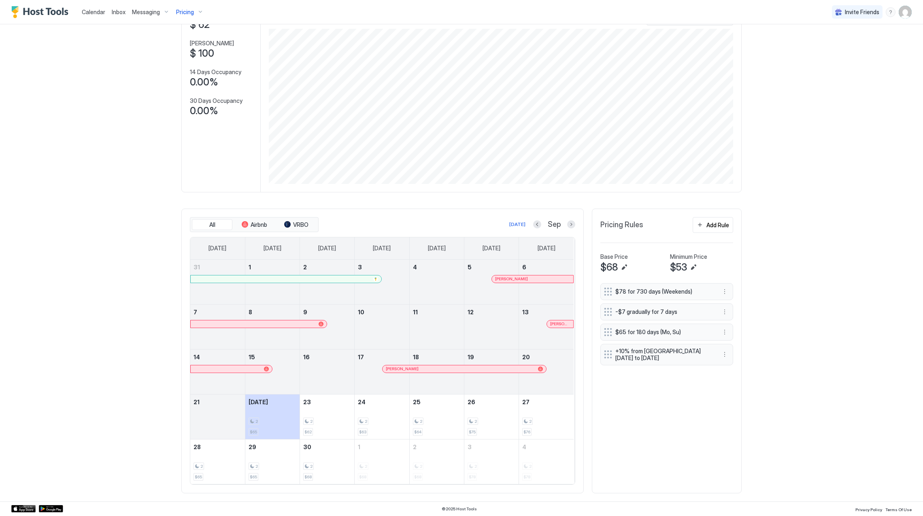
scroll to position [65, 0]
click at [534, 220] on div "Sep" at bounding box center [554, 224] width 42 height 9
click at [533, 221] on button "Previous month" at bounding box center [537, 224] width 8 height 8
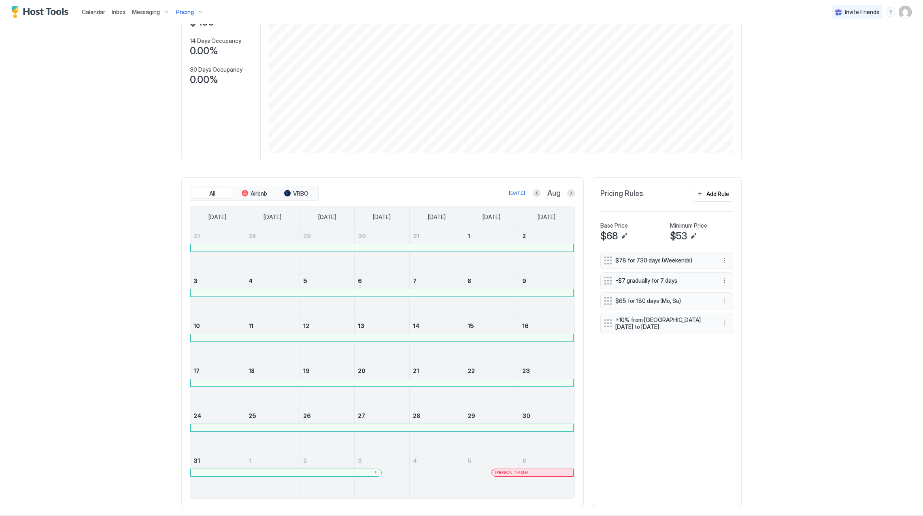
scroll to position [110, 0]
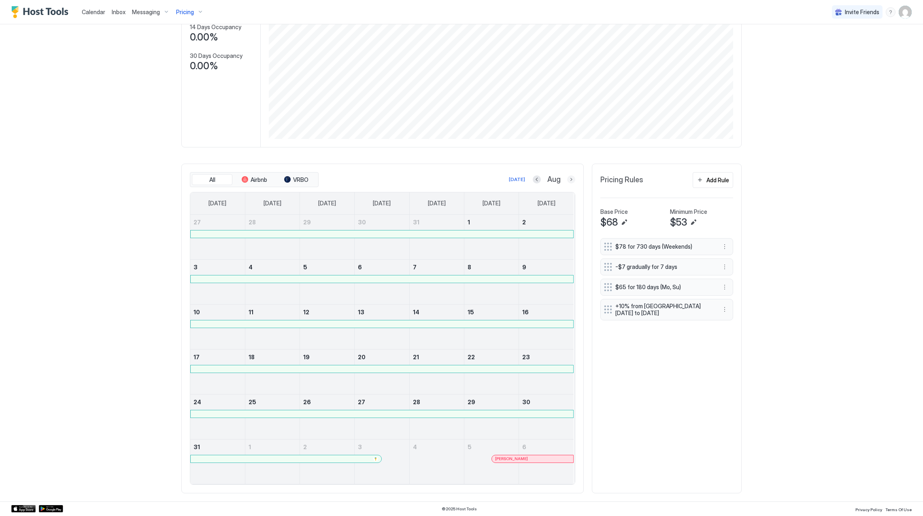
click at [567, 178] on button "Next month" at bounding box center [571, 179] width 8 height 8
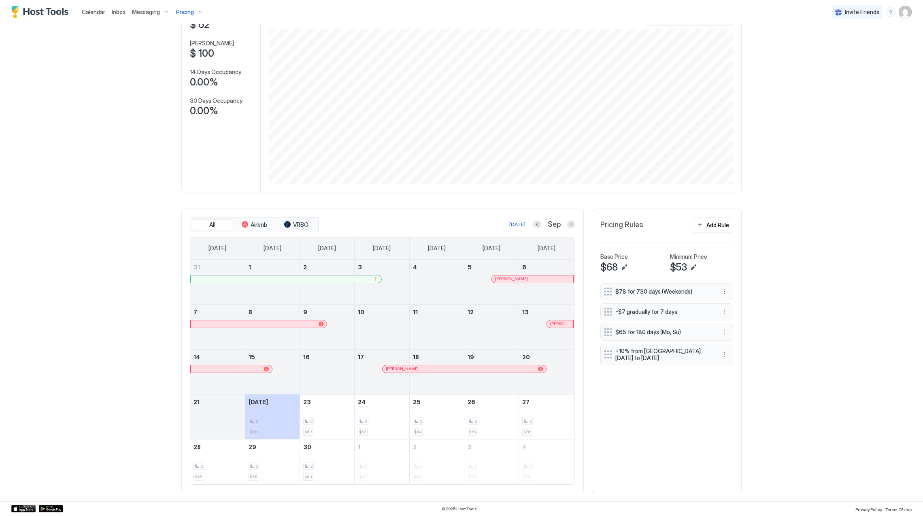
scroll to position [65, 0]
click at [279, 279] on div at bounding box center [282, 279] width 6 height 6
click at [415, 319] on link "11" at bounding box center [437, 311] width 54 height 15
